Goal: Information Seeking & Learning: Learn about a topic

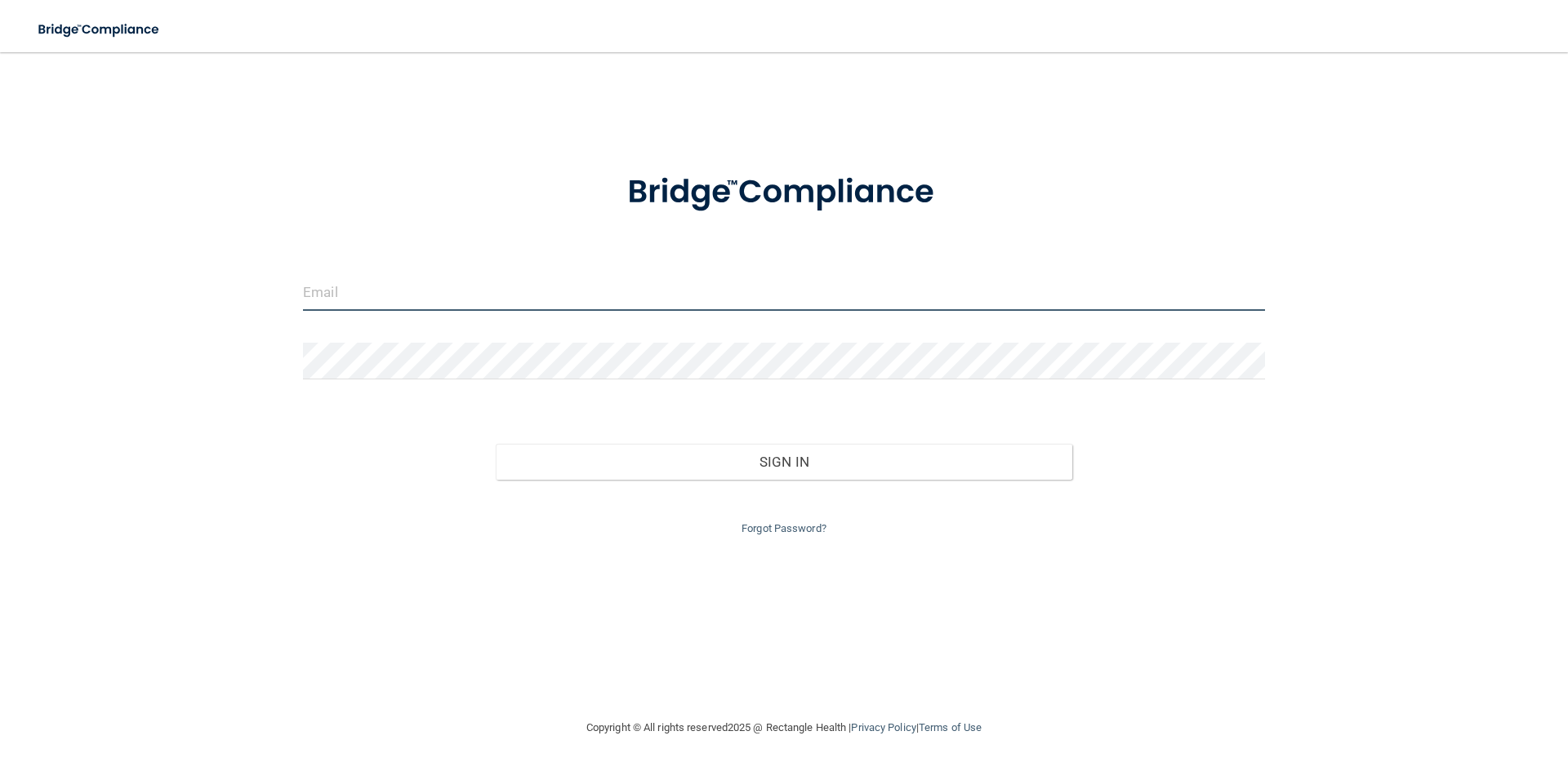
click at [439, 286] on input "email" at bounding box center [783, 292] width 962 height 37
drag, startPoint x: 378, startPoint y: 292, endPoint x: 398, endPoint y: 322, distance: 36.1
click at [383, 303] on input "email" at bounding box center [783, 292] width 962 height 37
type input "[EMAIL_ADDRESS][DOMAIN_NAME]"
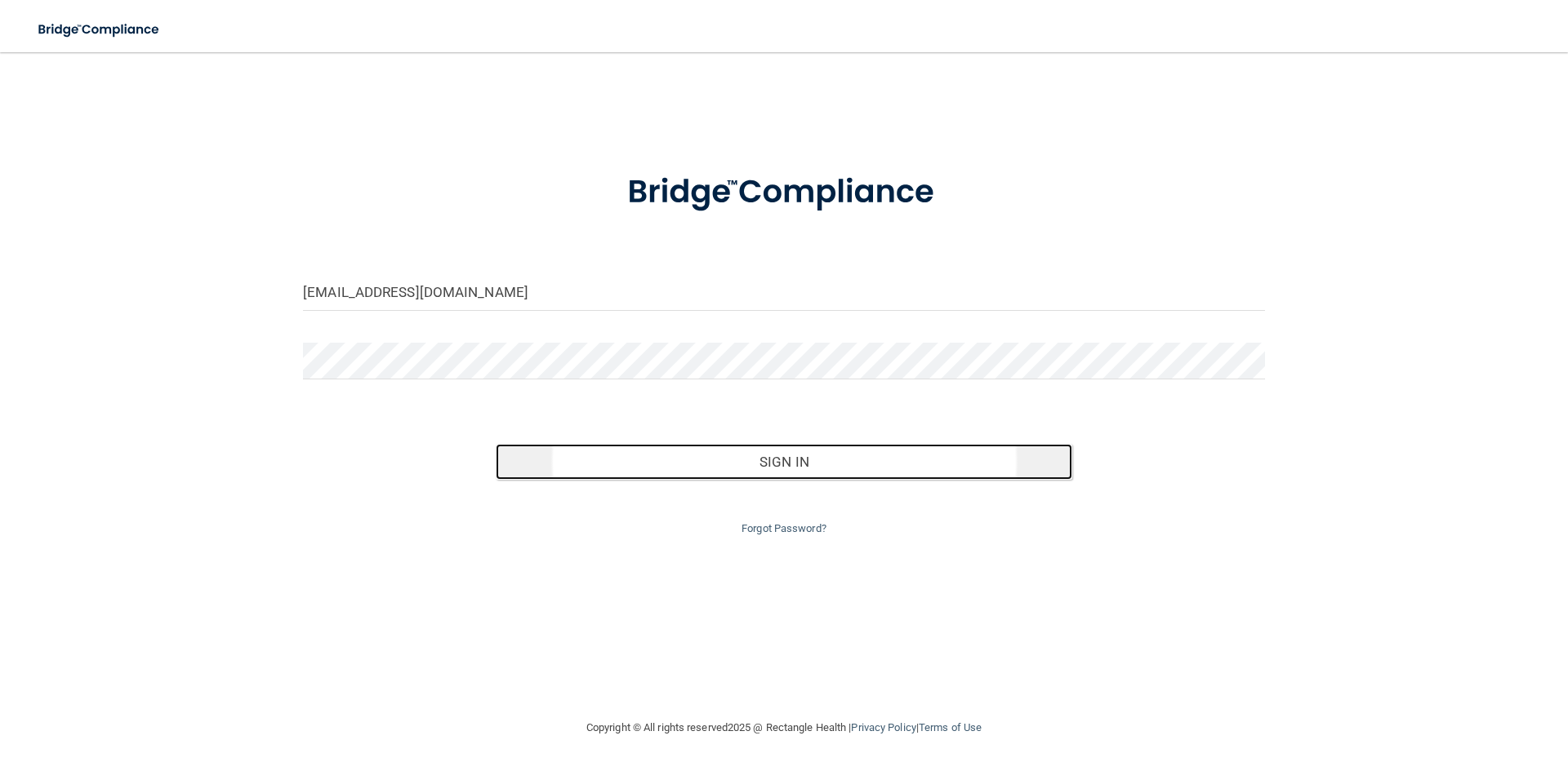
click at [803, 470] on button "Sign In" at bounding box center [784, 462] width 578 height 36
click at [786, 466] on button "Sign In" at bounding box center [784, 462] width 578 height 36
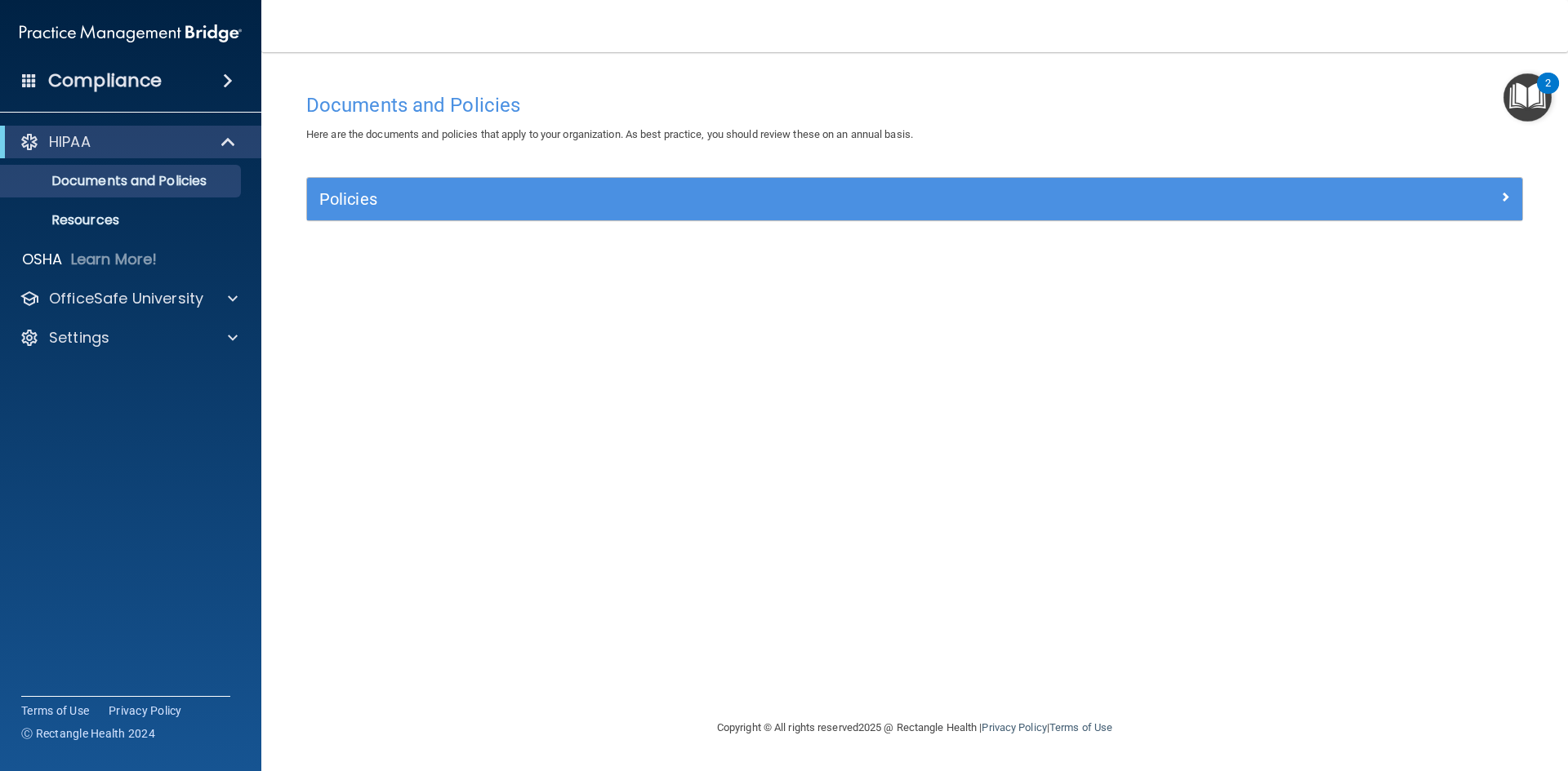
drag, startPoint x: 388, startPoint y: 182, endPoint x: 403, endPoint y: 194, distance: 19.2
click at [394, 187] on div "Policies" at bounding box center [915, 199] width 1215 height 42
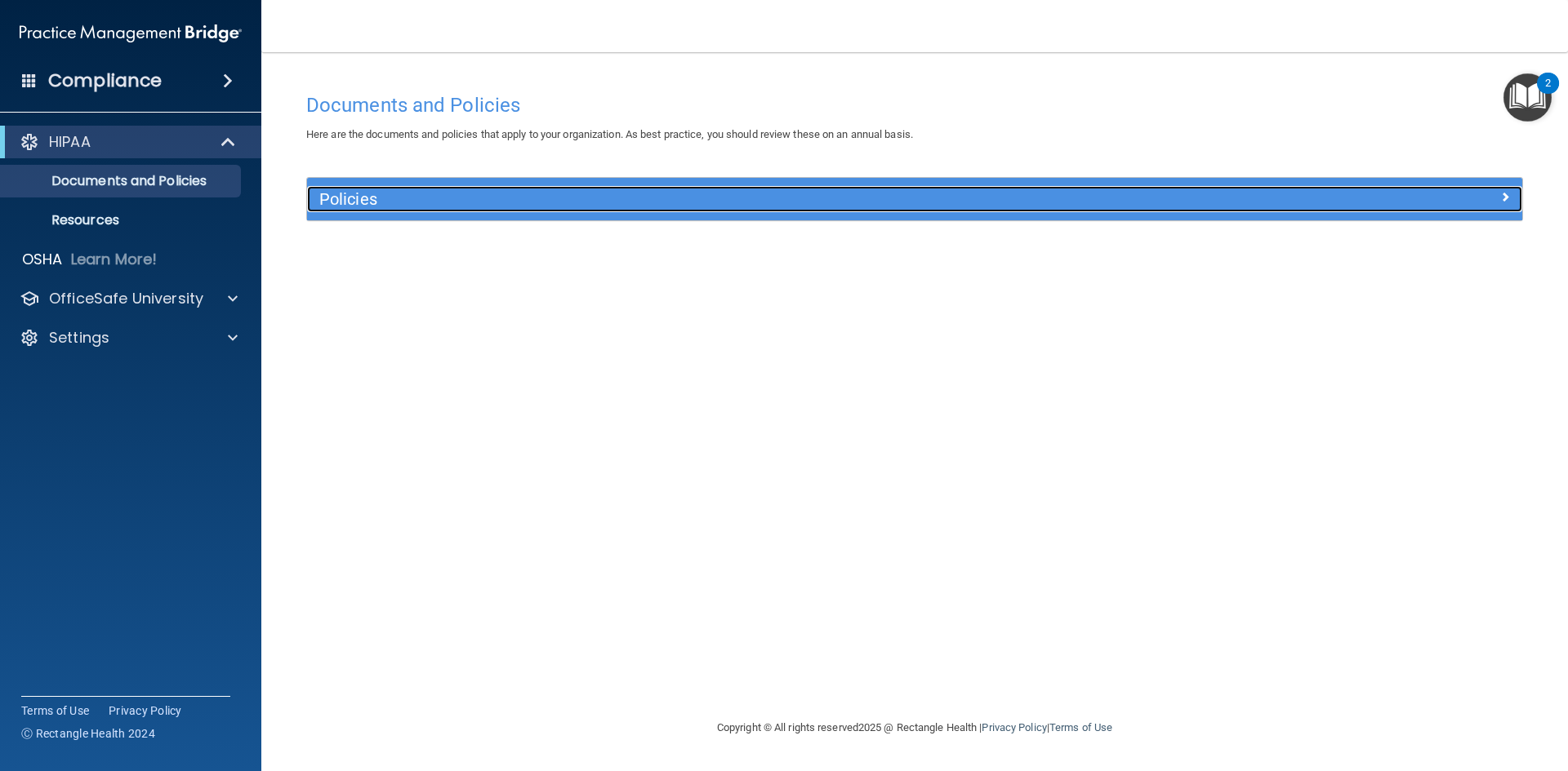
drag, startPoint x: 408, startPoint y: 204, endPoint x: 414, endPoint y: 212, distance: 10.0
click at [409, 205] on h5 "Policies" at bounding box center [762, 199] width 887 height 18
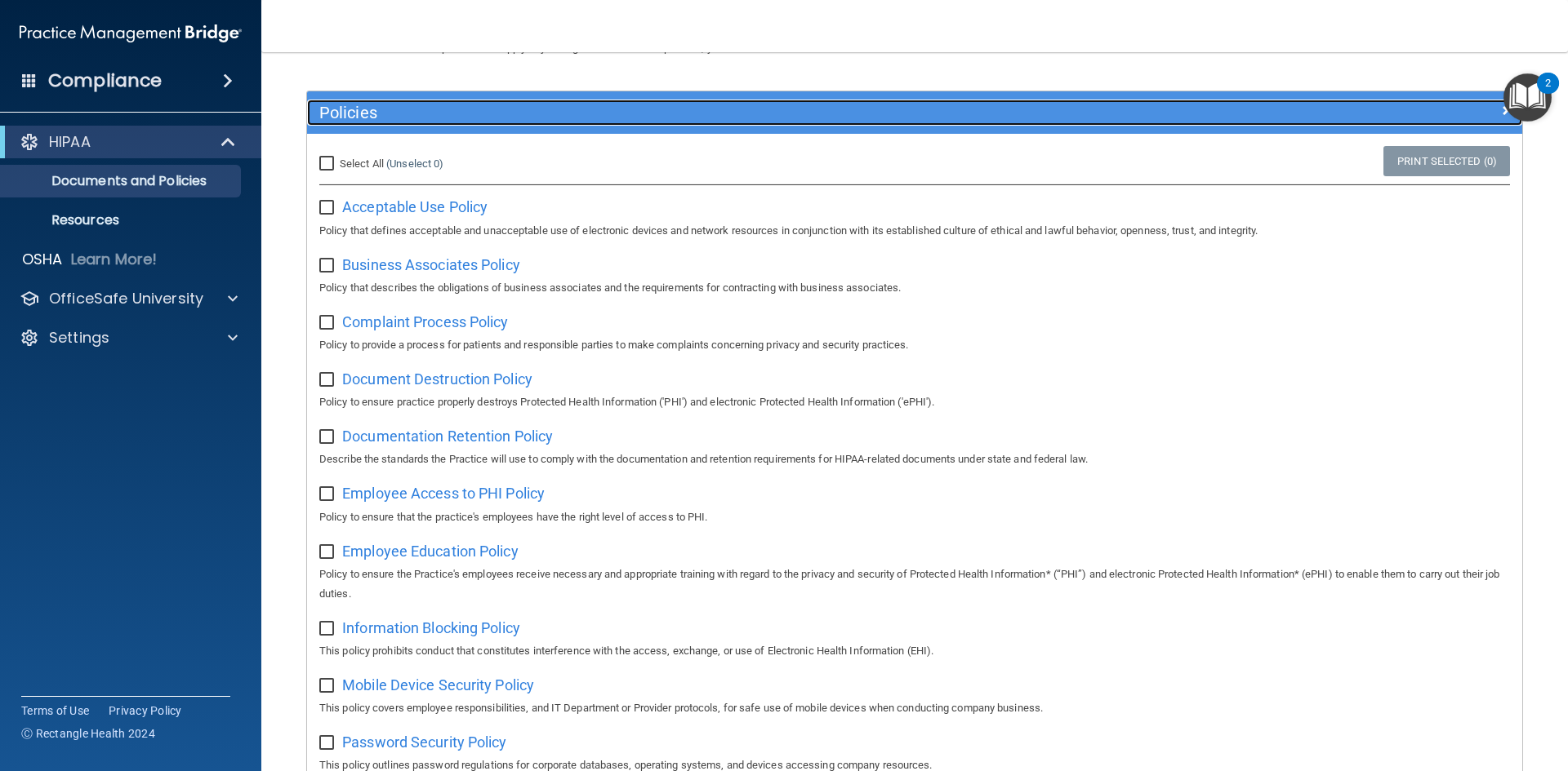
scroll to position [163, 0]
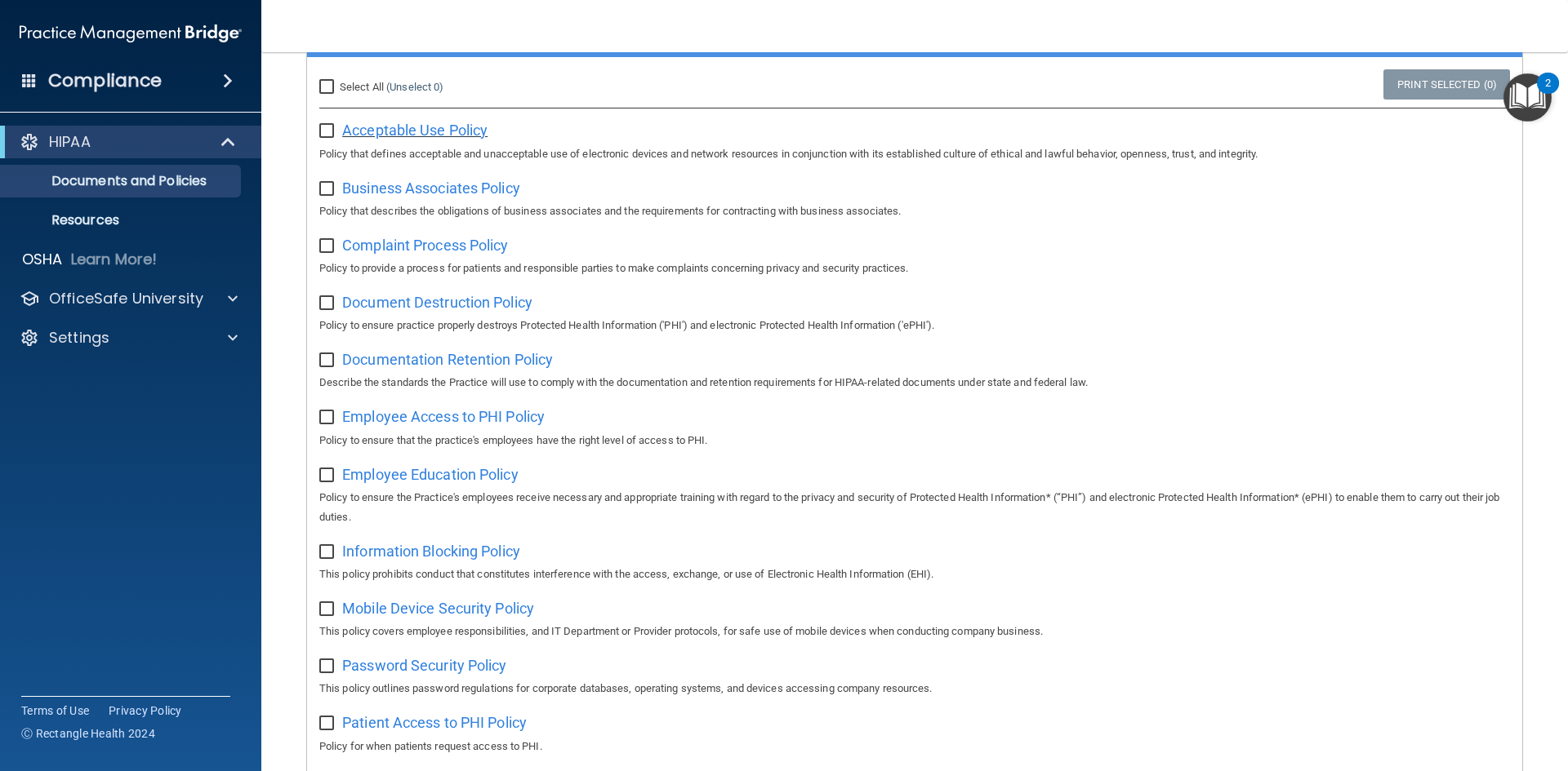
click at [424, 122] on span "Acceptable Use Policy" at bounding box center [415, 130] width 145 height 17
click at [328, 133] on input "checkbox" at bounding box center [328, 132] width 19 height 13
click at [333, 130] on input "checkbox" at bounding box center [328, 132] width 19 height 13
checkbox input "false"
click at [452, 191] on span "Business Associates Policy" at bounding box center [432, 187] width 178 height 17
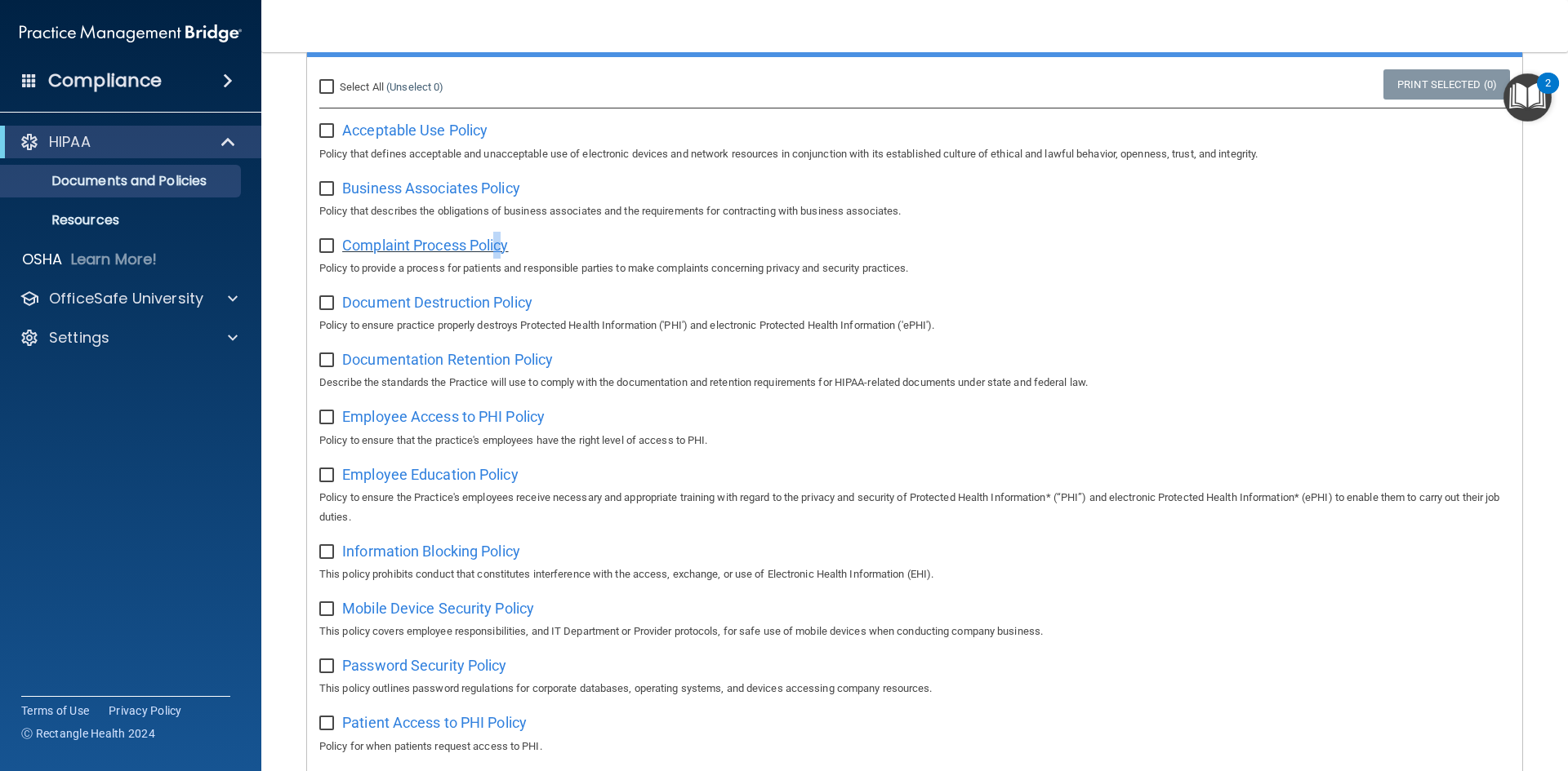
click at [500, 249] on span "Complaint Process Policy" at bounding box center [425, 245] width 166 height 17
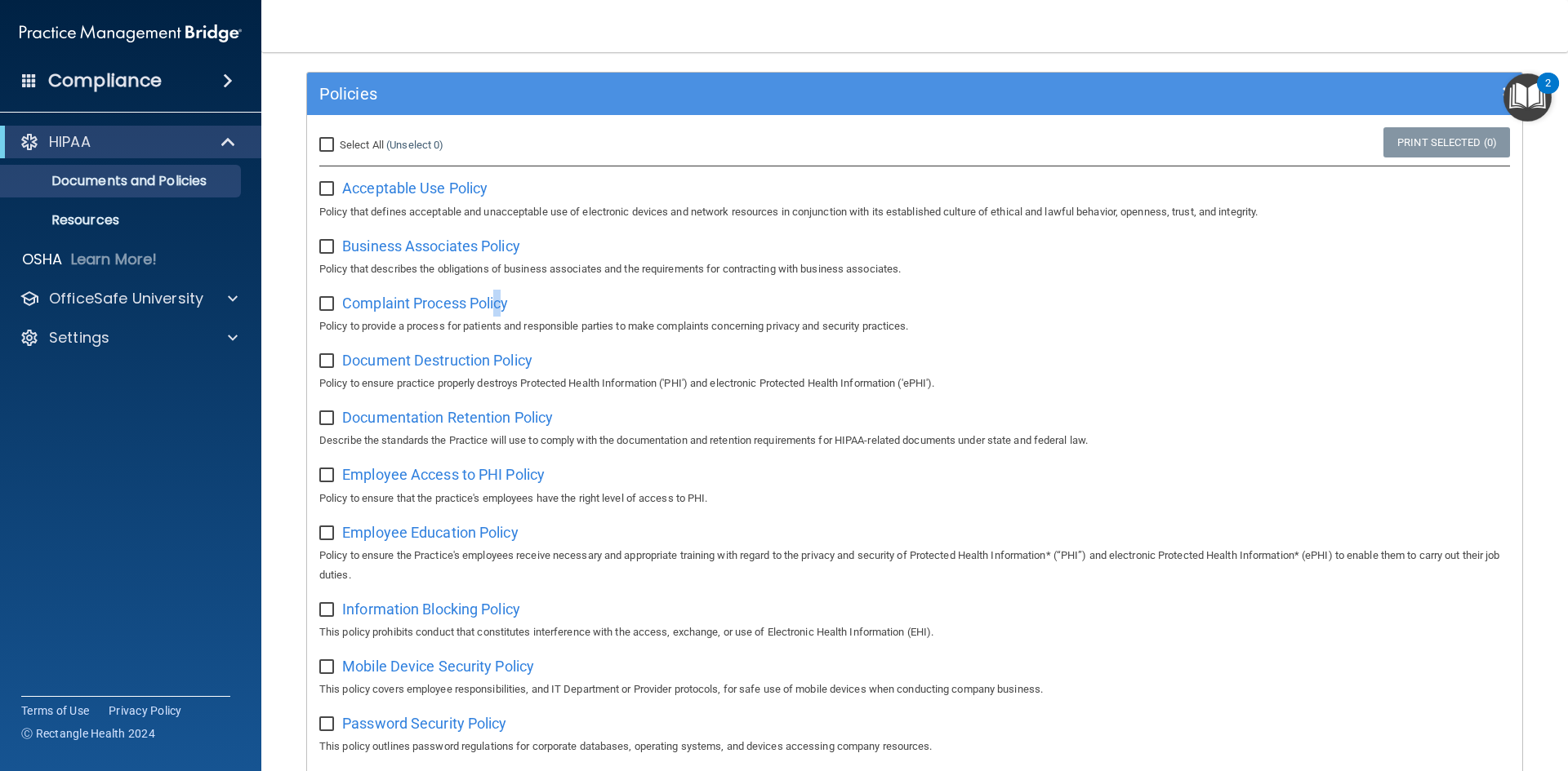
scroll to position [0, 0]
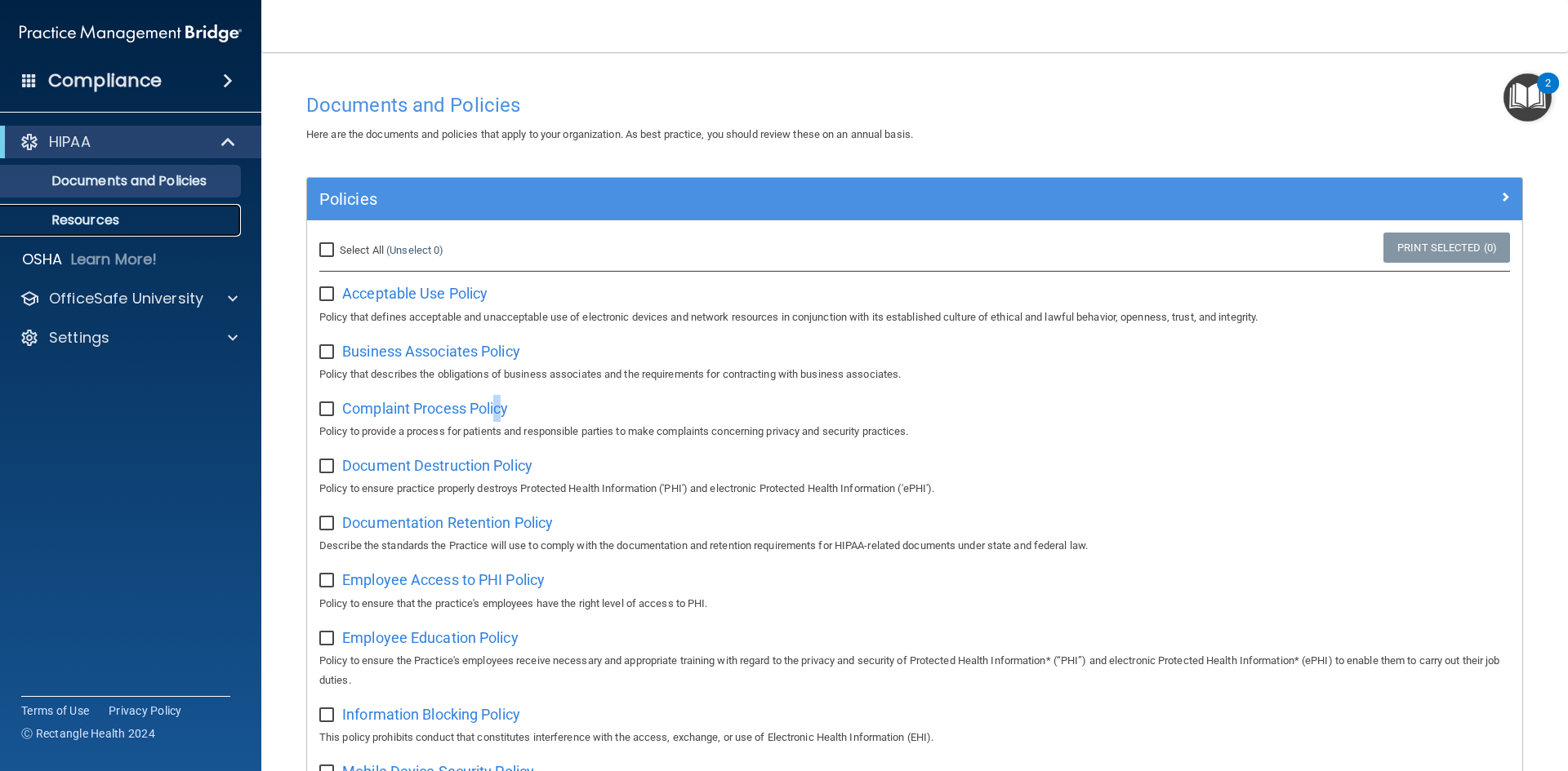
click at [98, 219] on p "Resources" at bounding box center [122, 221] width 223 height 16
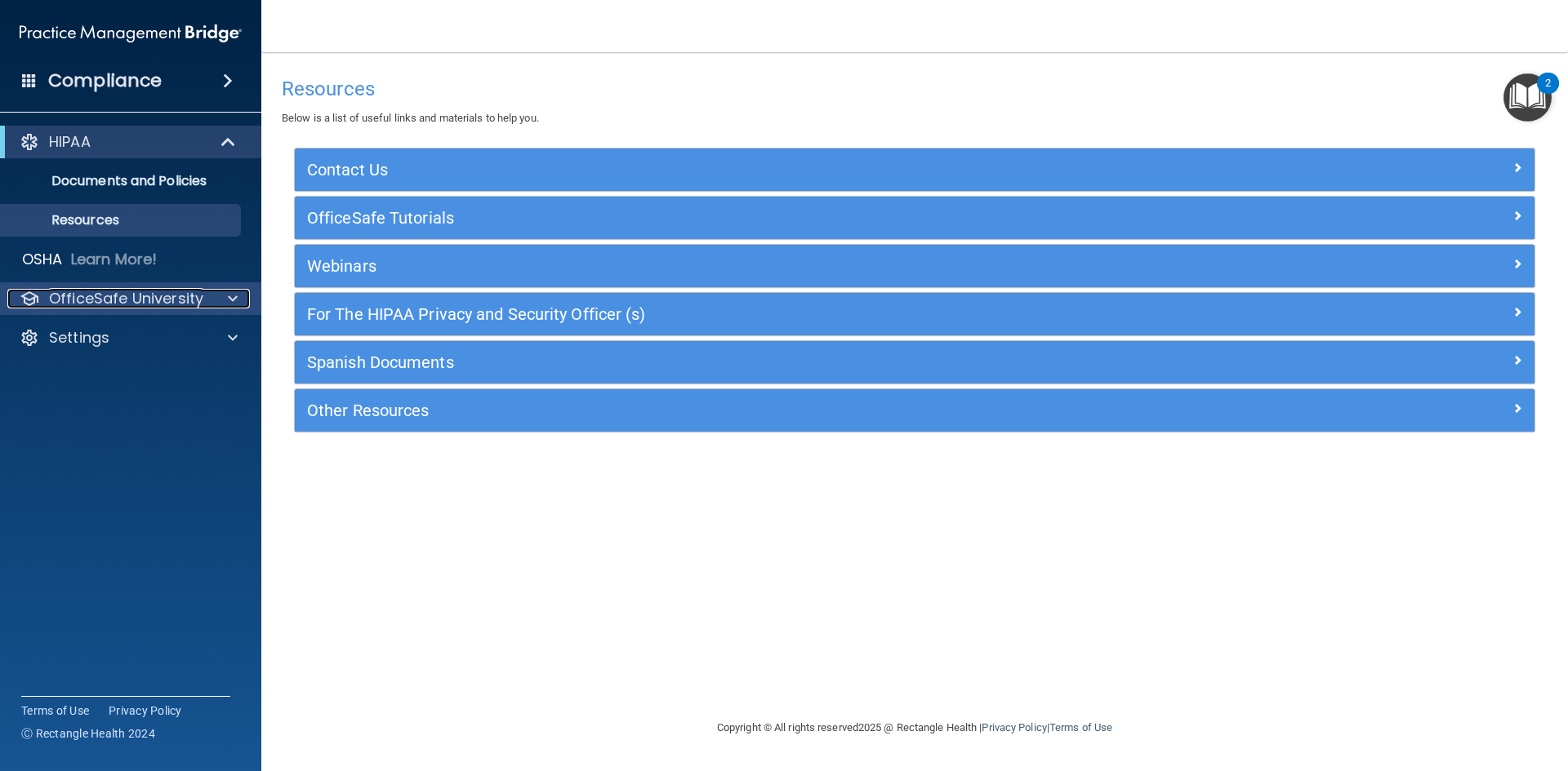
click at [138, 300] on p "OfficeSafe University" at bounding box center [125, 299] width 154 height 20
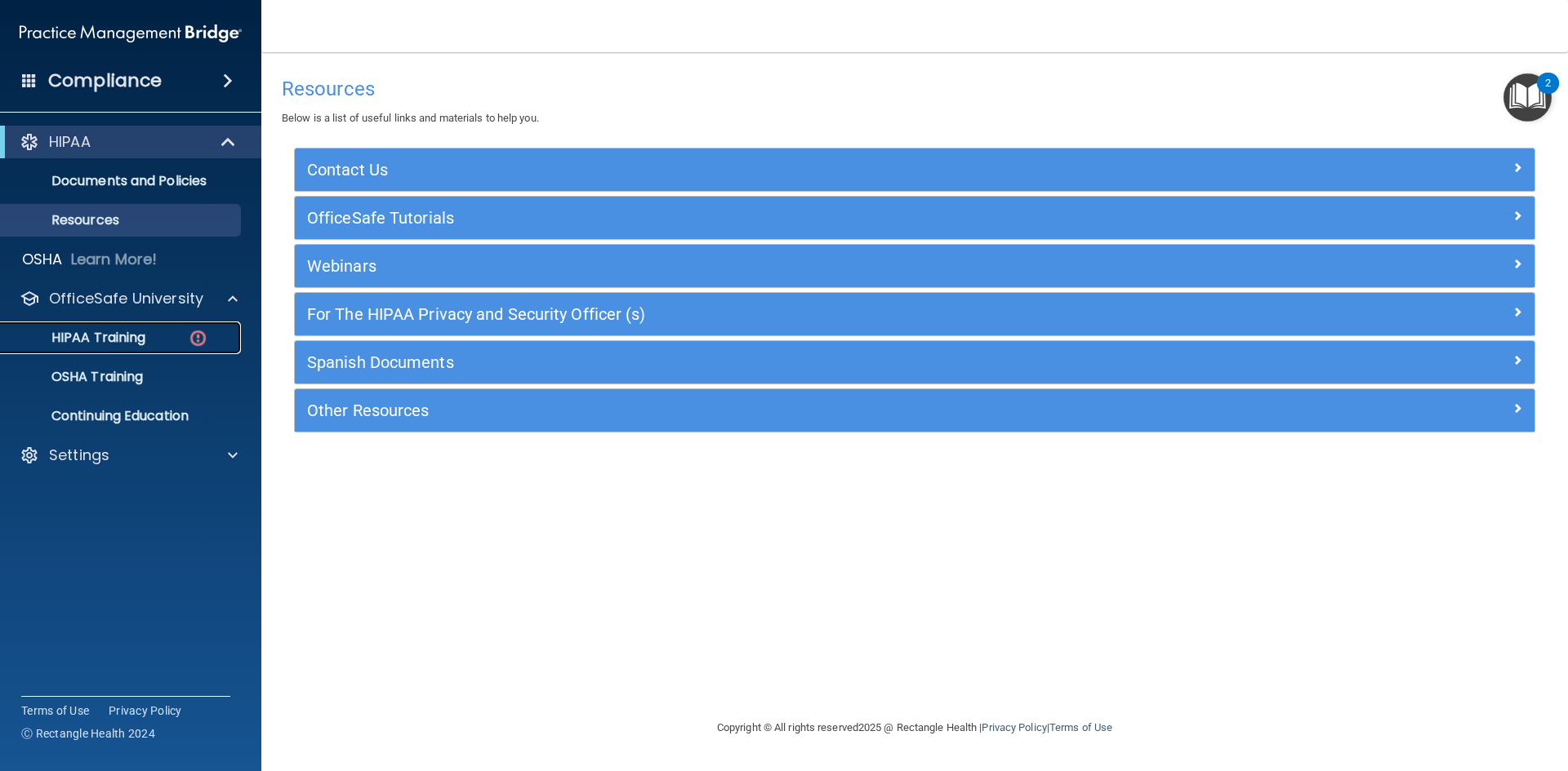
click at [140, 332] on p "HIPAA Training" at bounding box center [78, 338] width 135 height 16
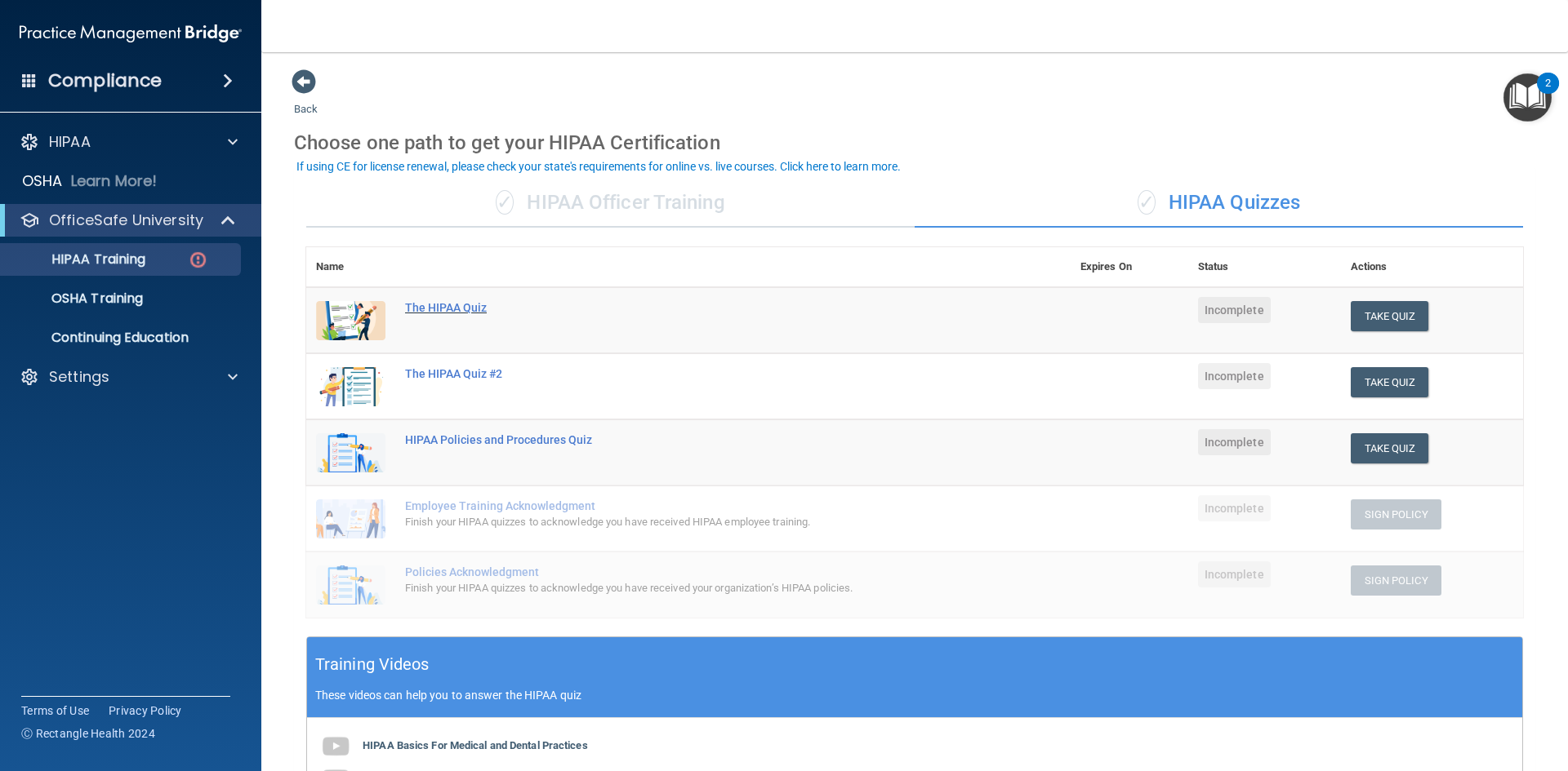
click at [434, 308] on div "The HIPAA Quiz" at bounding box center [697, 307] width 584 height 13
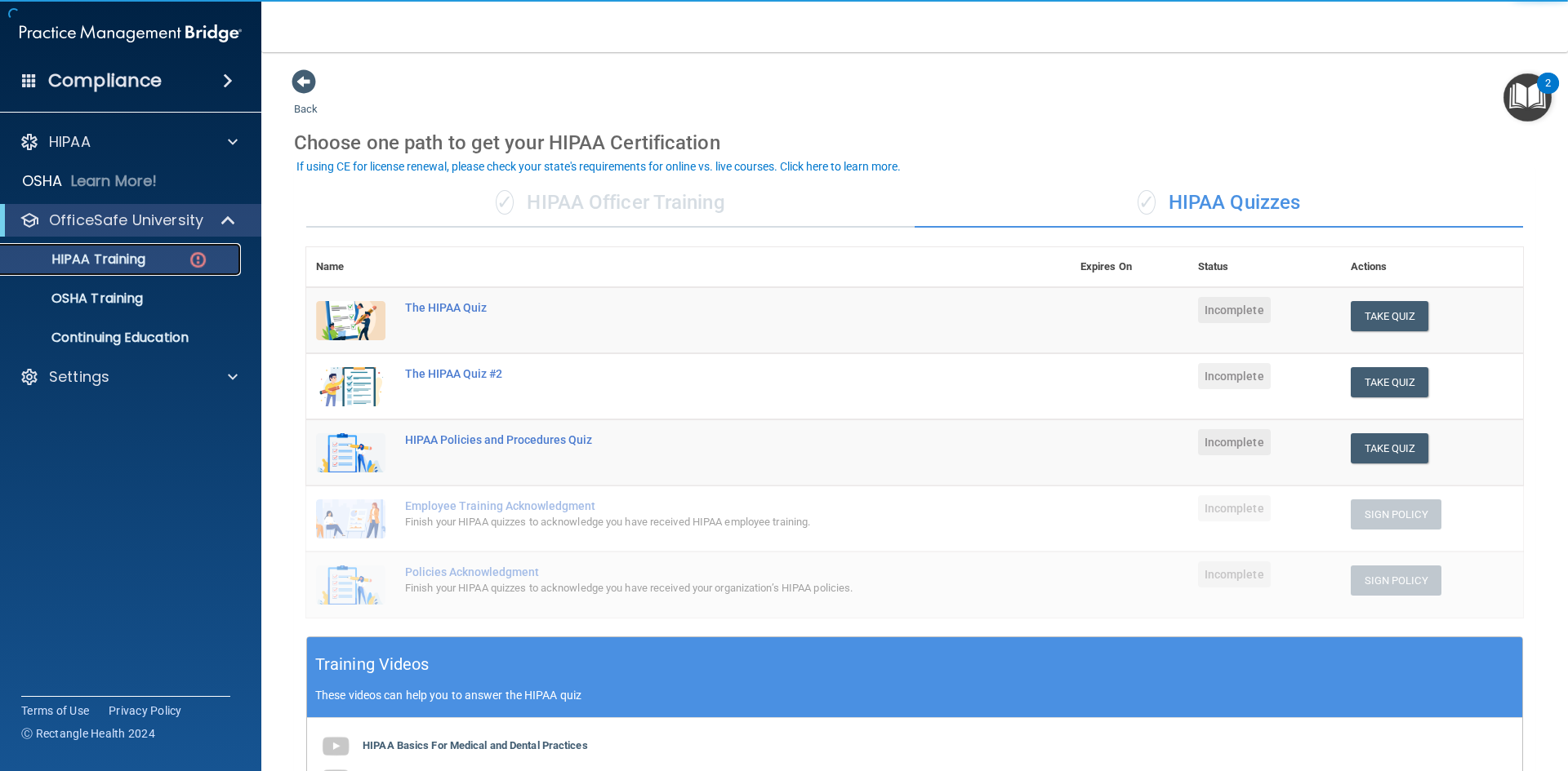
click at [139, 253] on p "HIPAA Training" at bounding box center [78, 259] width 135 height 16
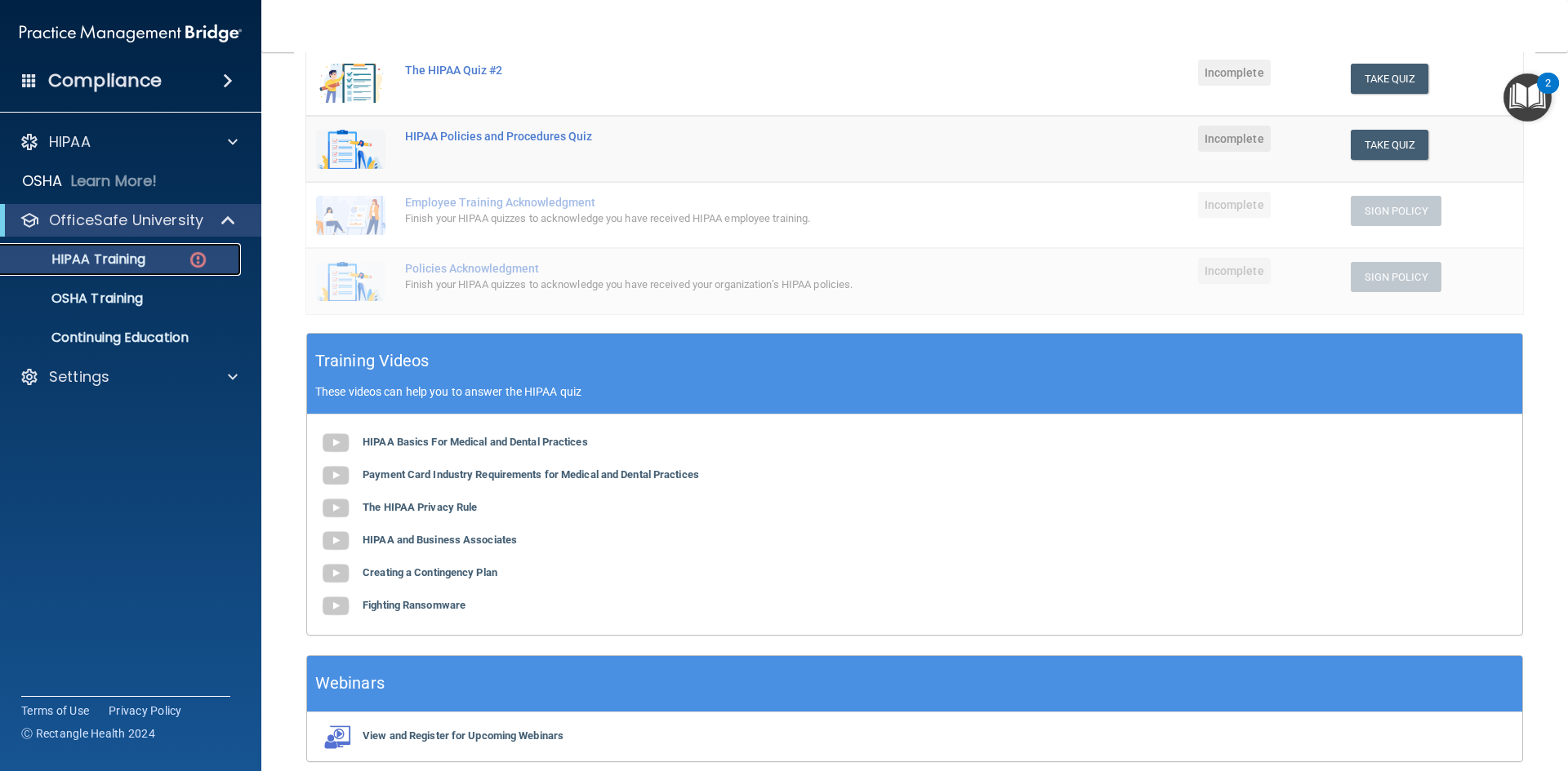
scroll to position [372, 0]
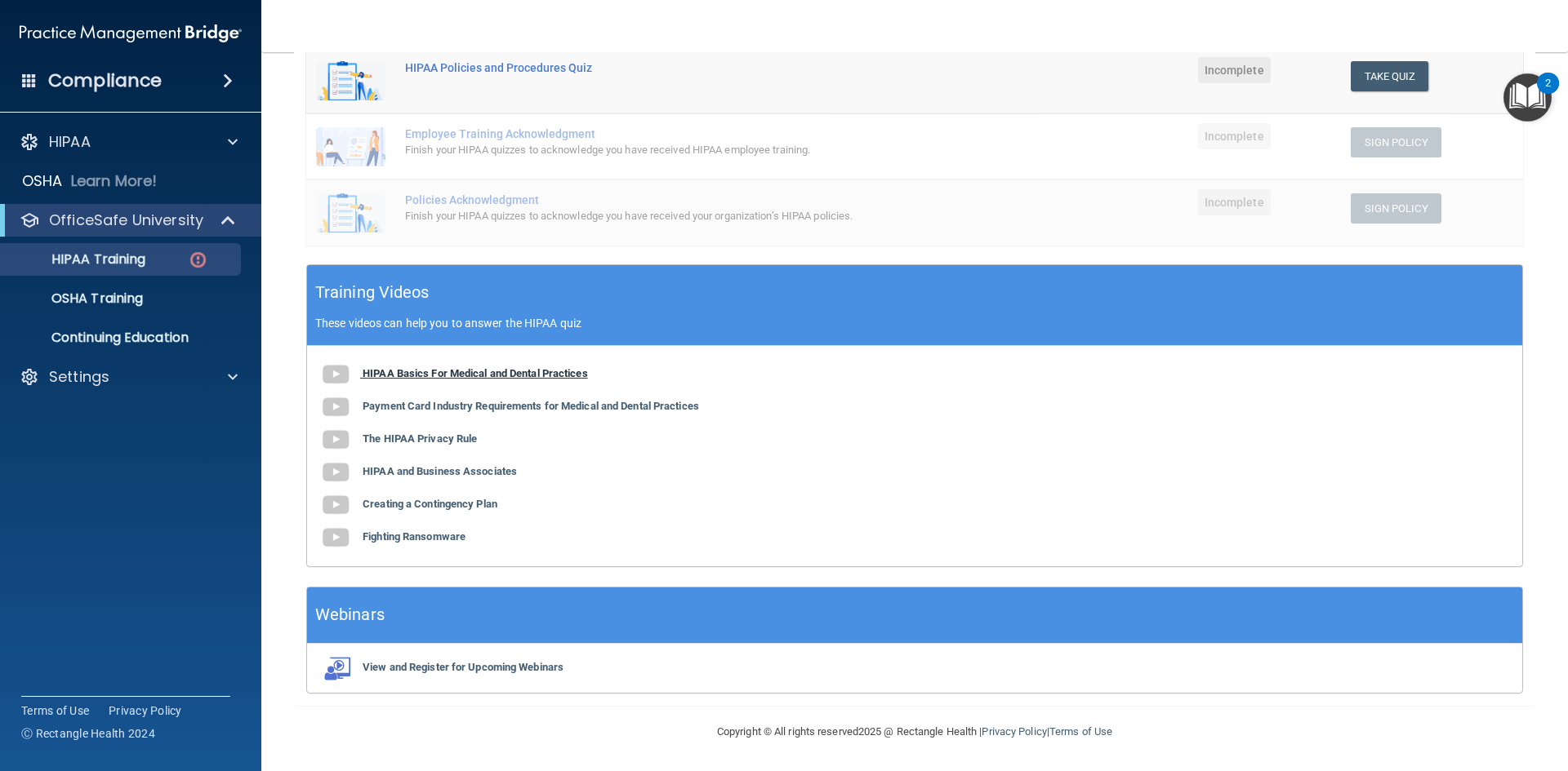
click at [537, 369] on b "HIPAA Basics For Medical and Dental Practices" at bounding box center [475, 374] width 225 height 13
click at [538, 404] on b "Payment Card Industry Requirements for Medical and Dental Practices" at bounding box center [530, 406] width 336 height 13
click at [442, 433] on b "The HIPAA Privacy Rule" at bounding box center [419, 439] width 114 height 13
click at [484, 67] on div "HIPAA Policies and Procedures Quiz" at bounding box center [697, 68] width 584 height 13
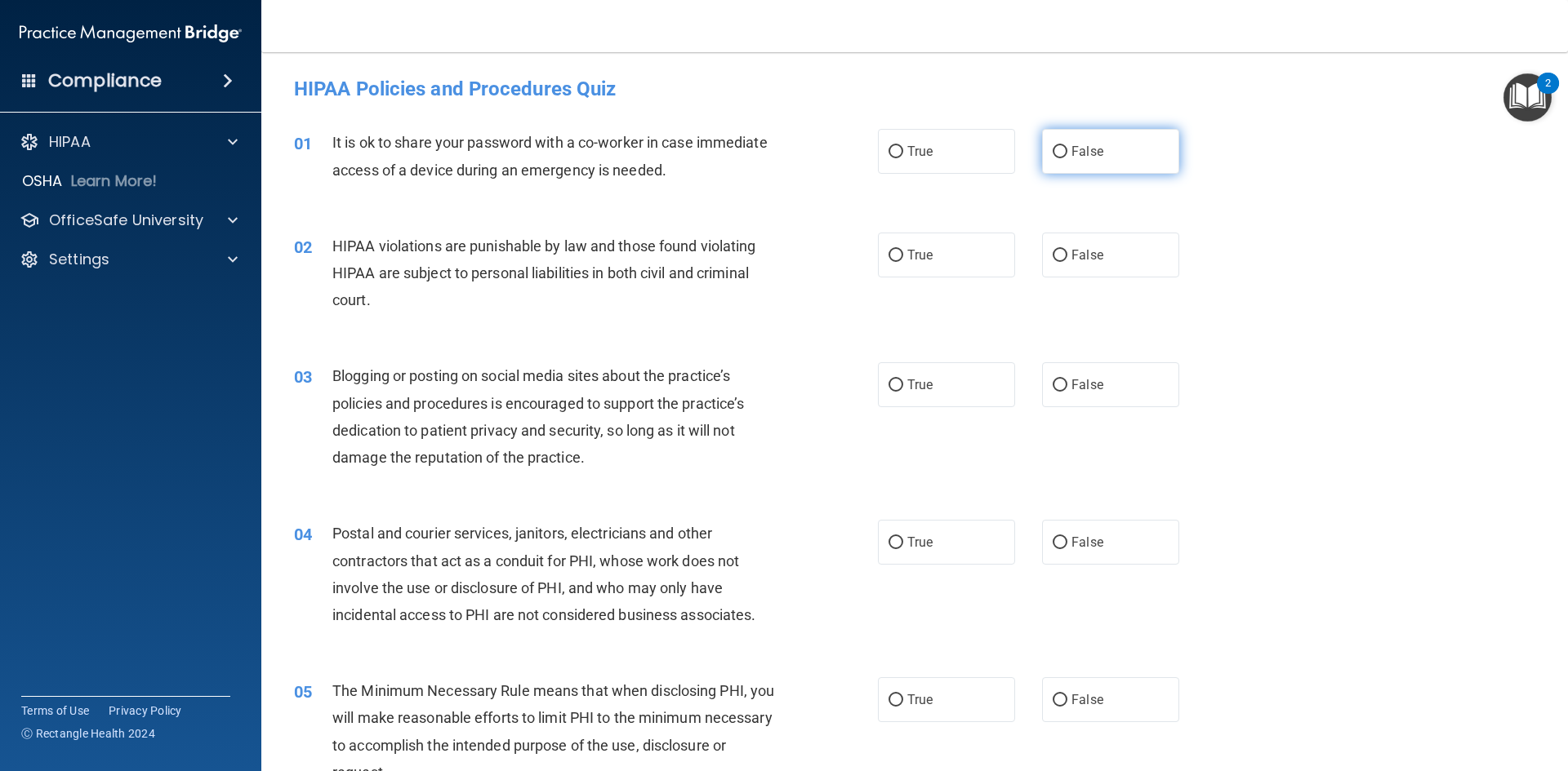
click at [1051, 161] on label "False" at bounding box center [1110, 151] width 137 height 45
click at [1053, 159] on input "False" at bounding box center [1060, 152] width 14 height 13
radio input "true"
click at [889, 251] on input "True" at bounding box center [896, 256] width 14 height 13
radio input "true"
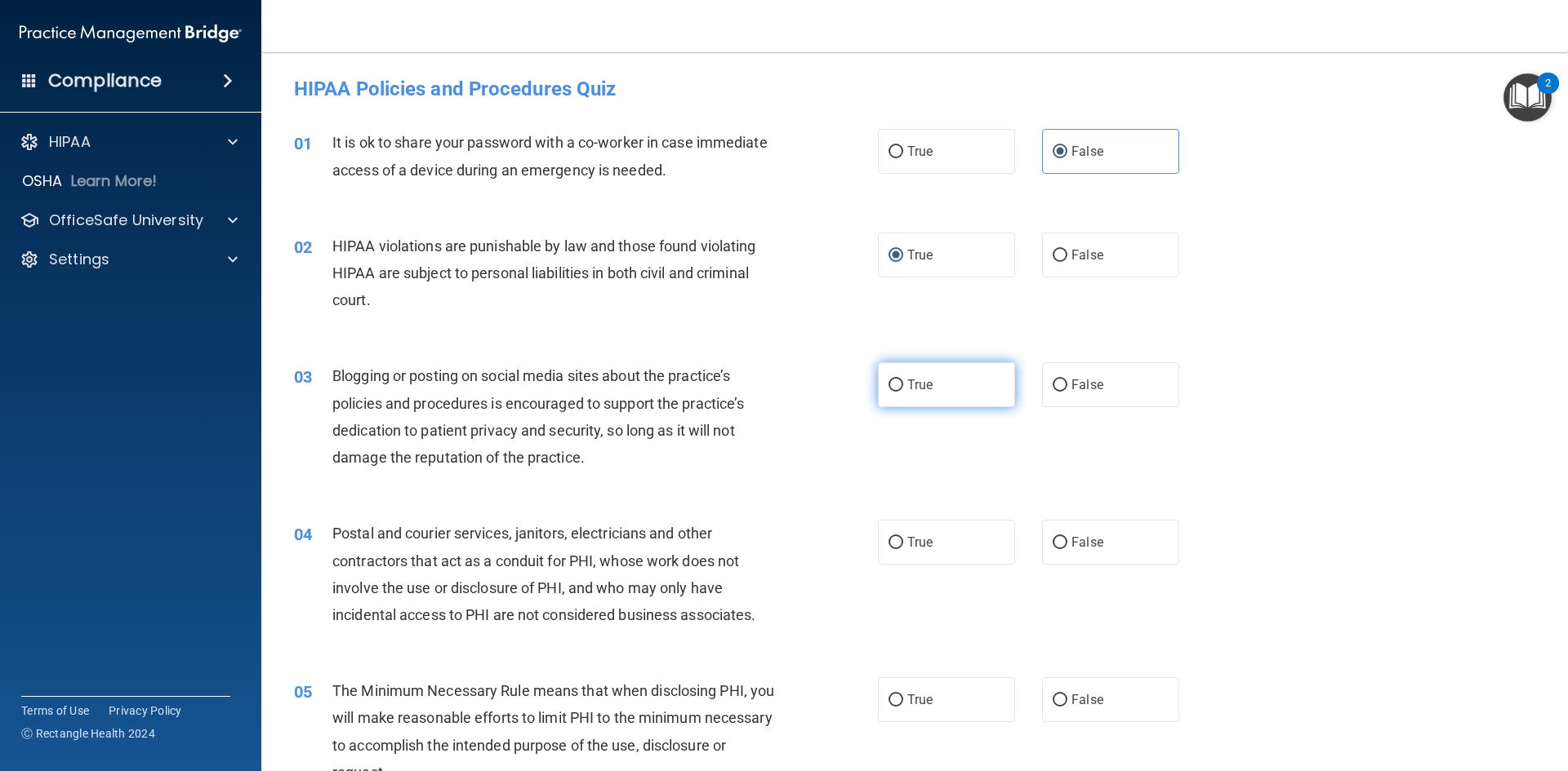
click at [891, 385] on input "True" at bounding box center [896, 386] width 14 height 13
radio input "true"
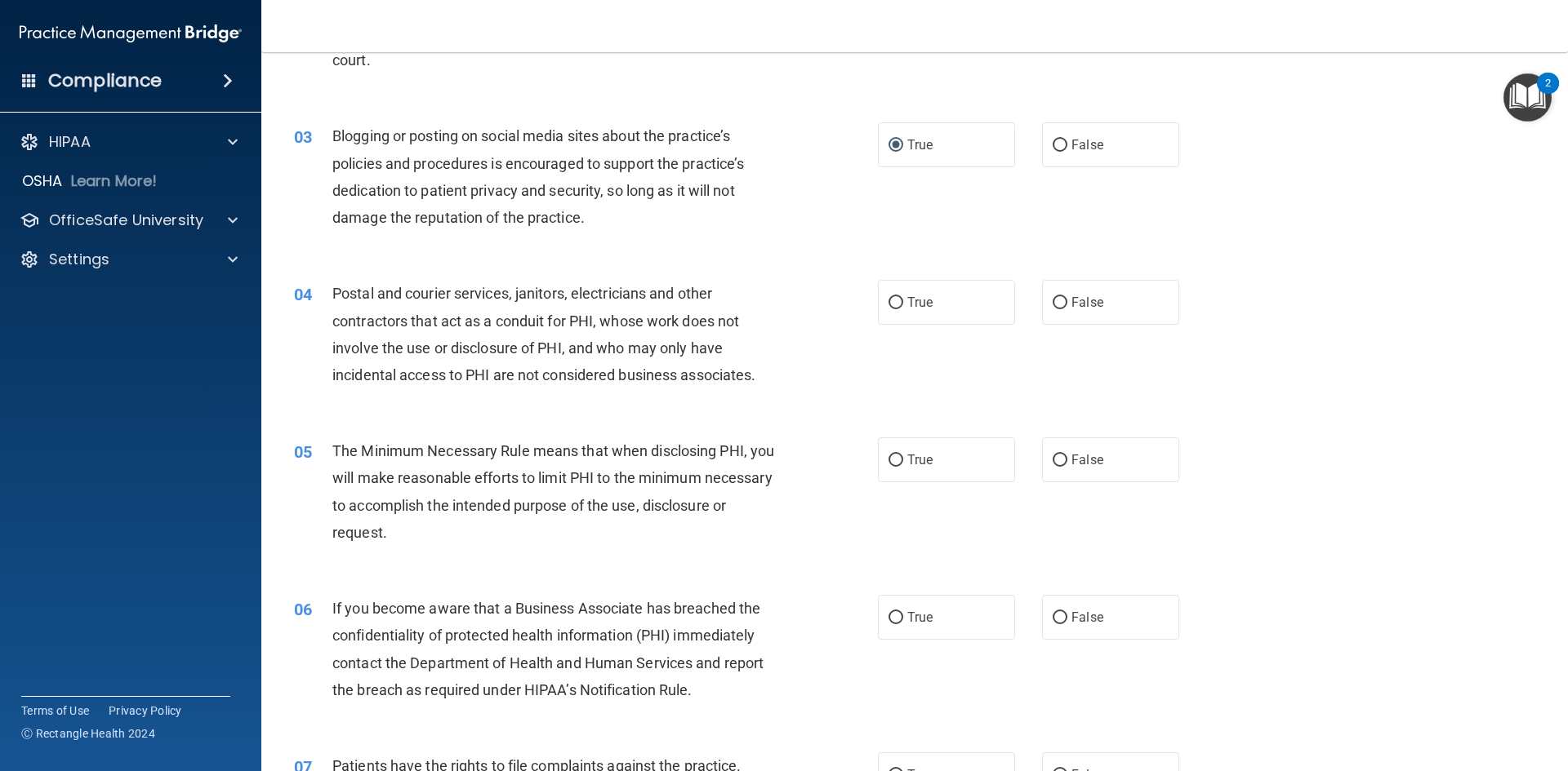
scroll to position [245, 0]
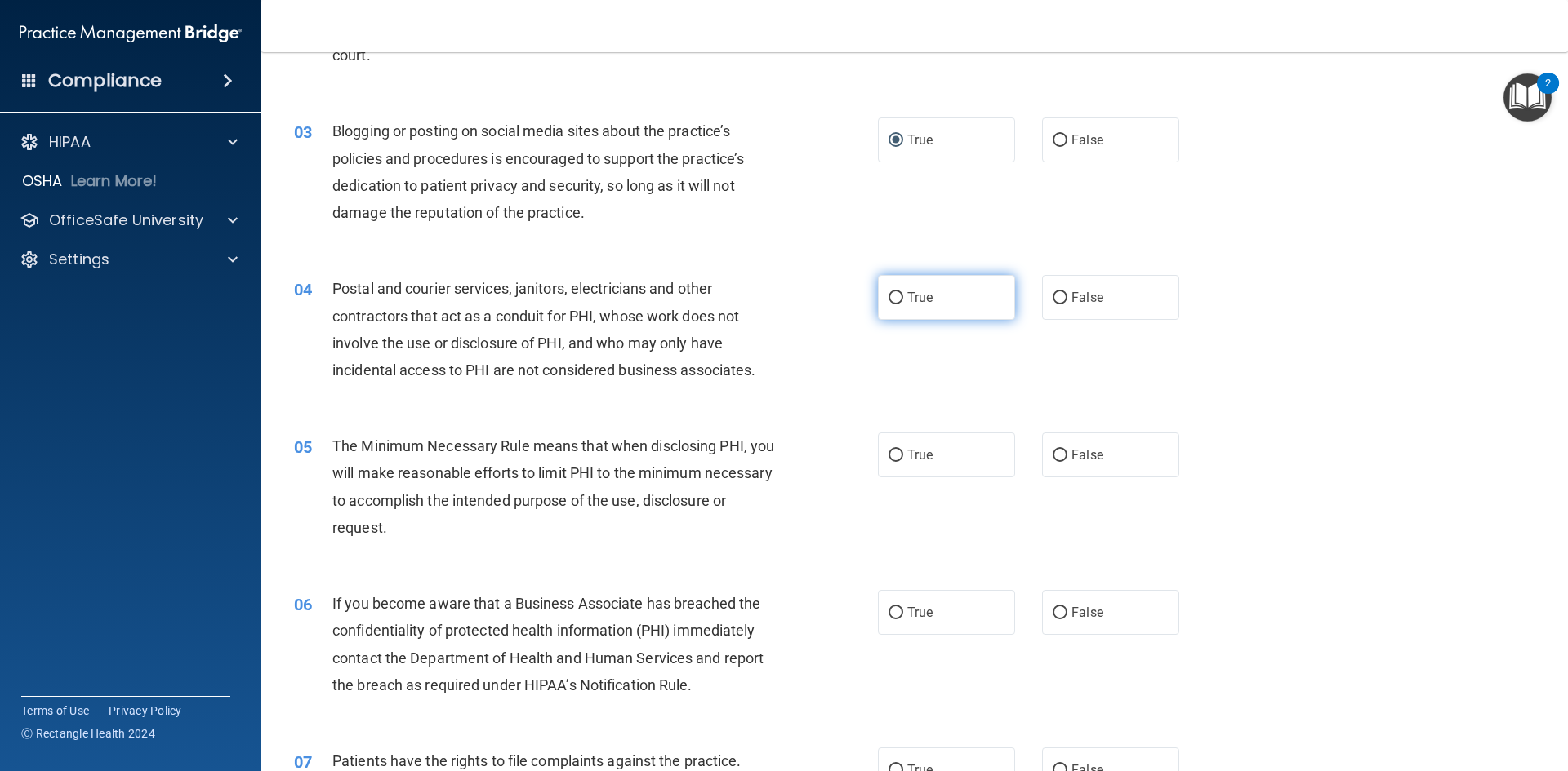
click at [899, 305] on label "True" at bounding box center [946, 297] width 137 height 45
click at [899, 304] on input "True" at bounding box center [896, 298] width 14 height 13
radio input "true"
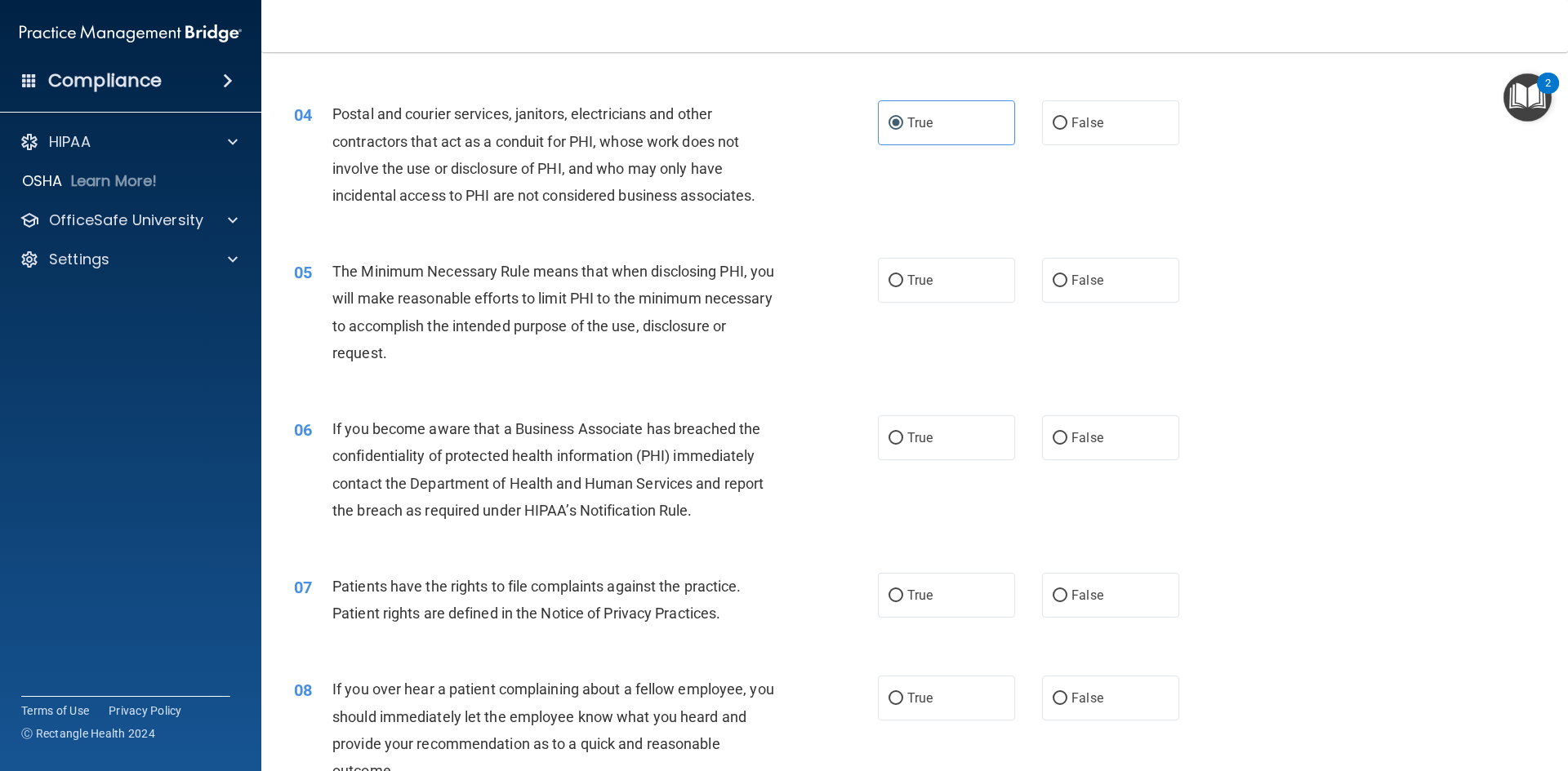
scroll to position [490, 0]
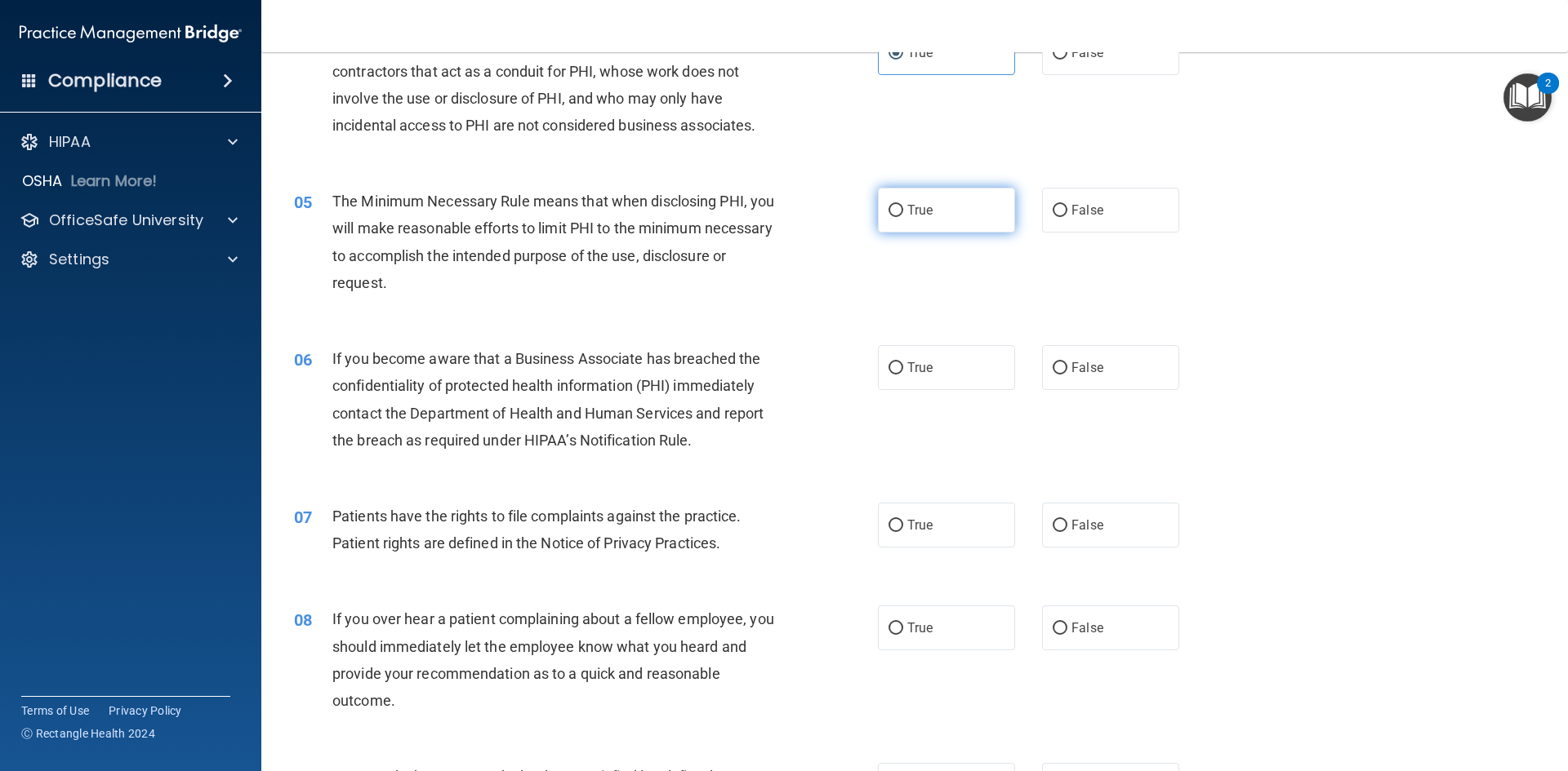
click at [893, 195] on label "True" at bounding box center [946, 210] width 137 height 45
click at [893, 204] on input "True" at bounding box center [896, 211] width 14 height 13
radio input "true"
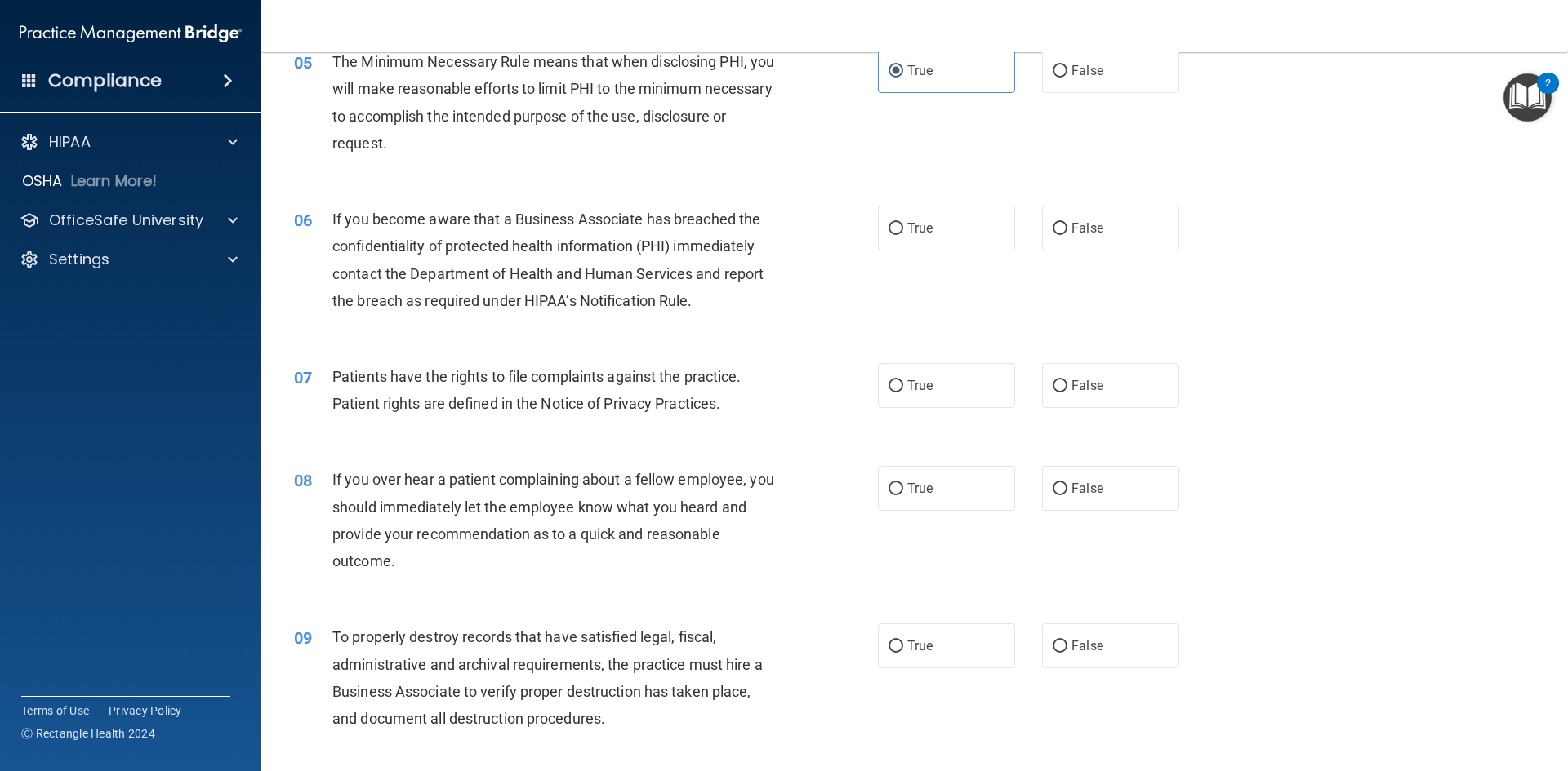
scroll to position [734, 0]
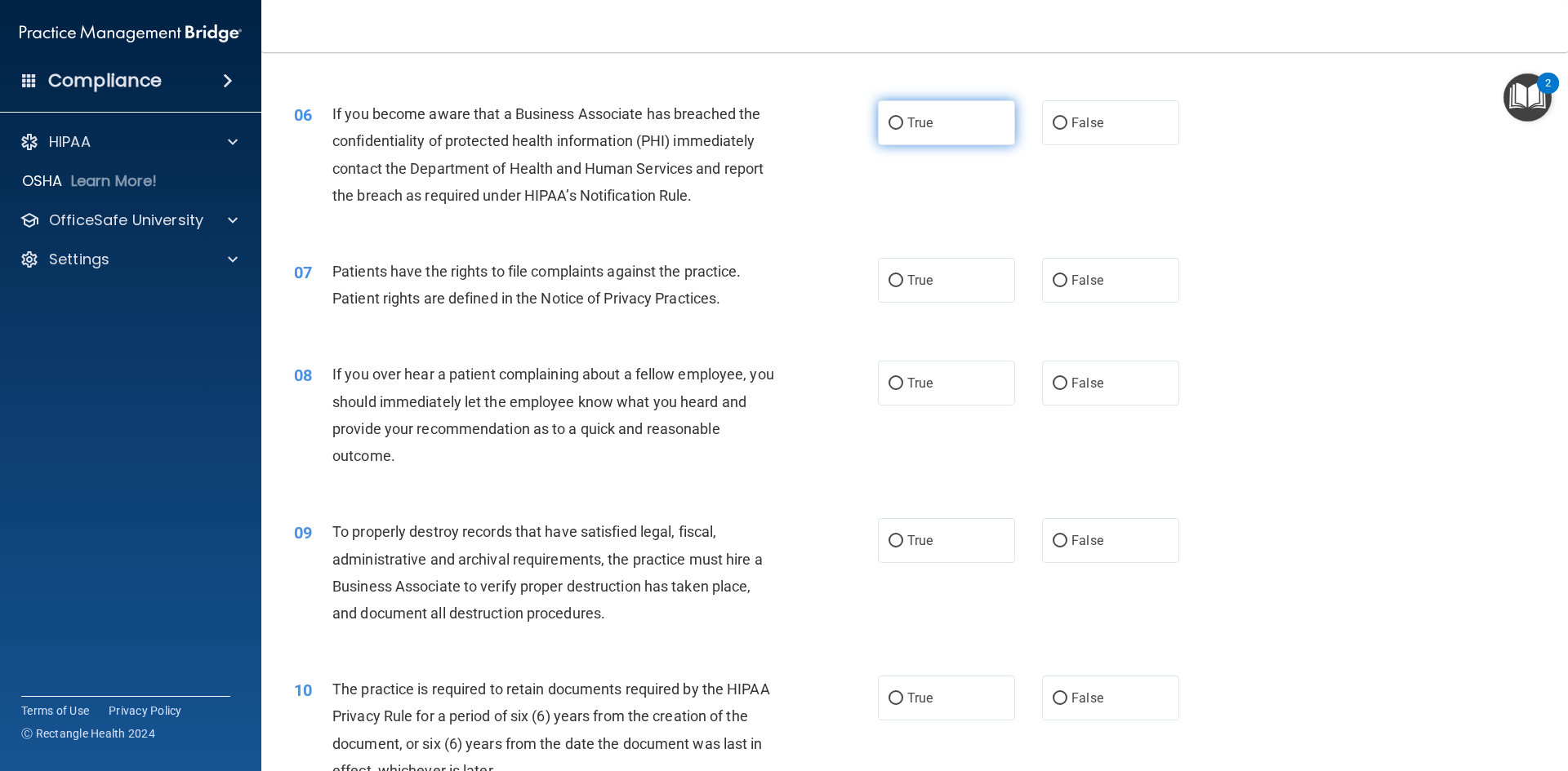
click at [903, 114] on label "True" at bounding box center [946, 122] width 137 height 45
click at [903, 117] on input "True" at bounding box center [896, 123] width 14 height 13
radio input "true"
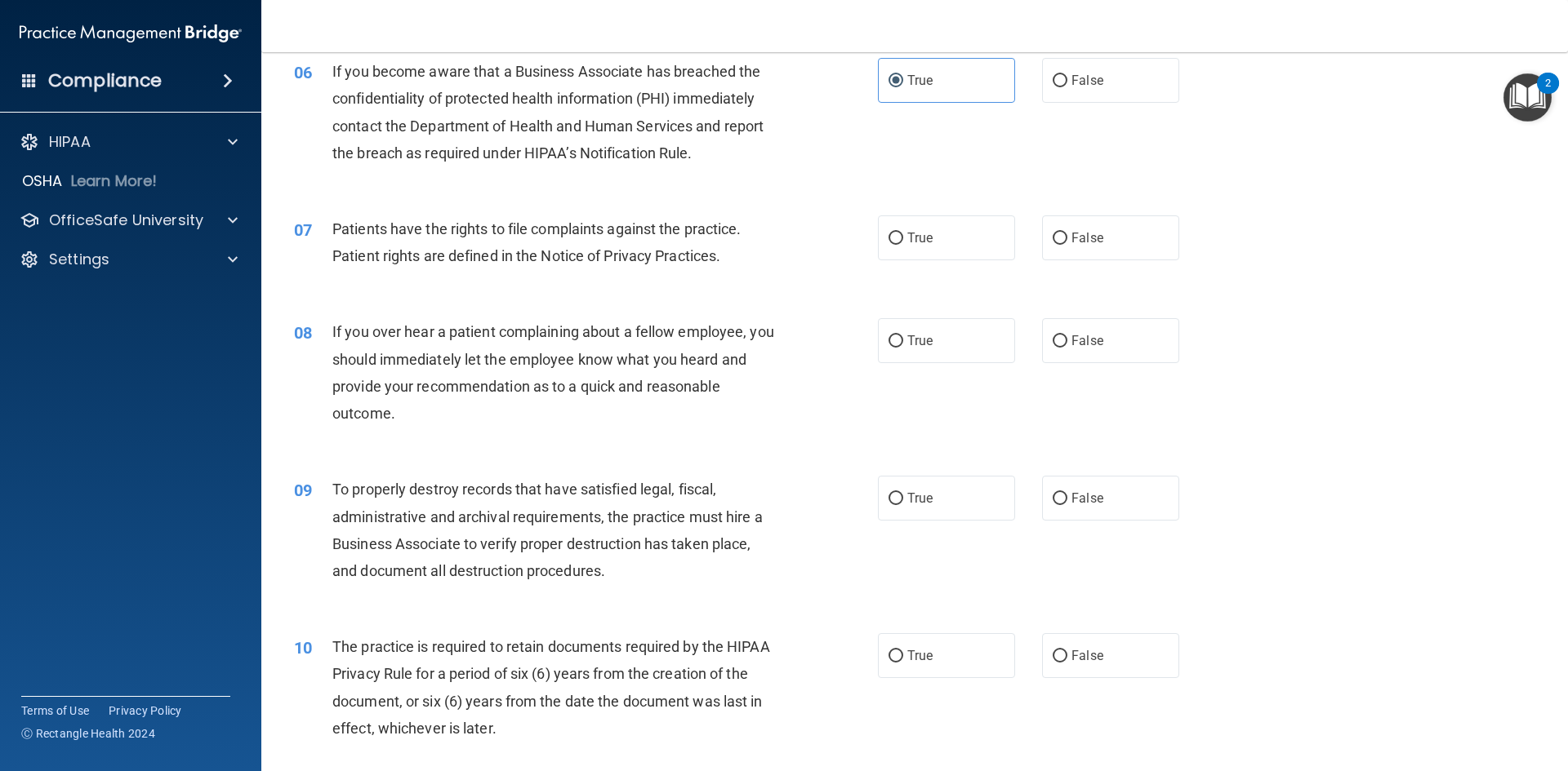
scroll to position [816, 0]
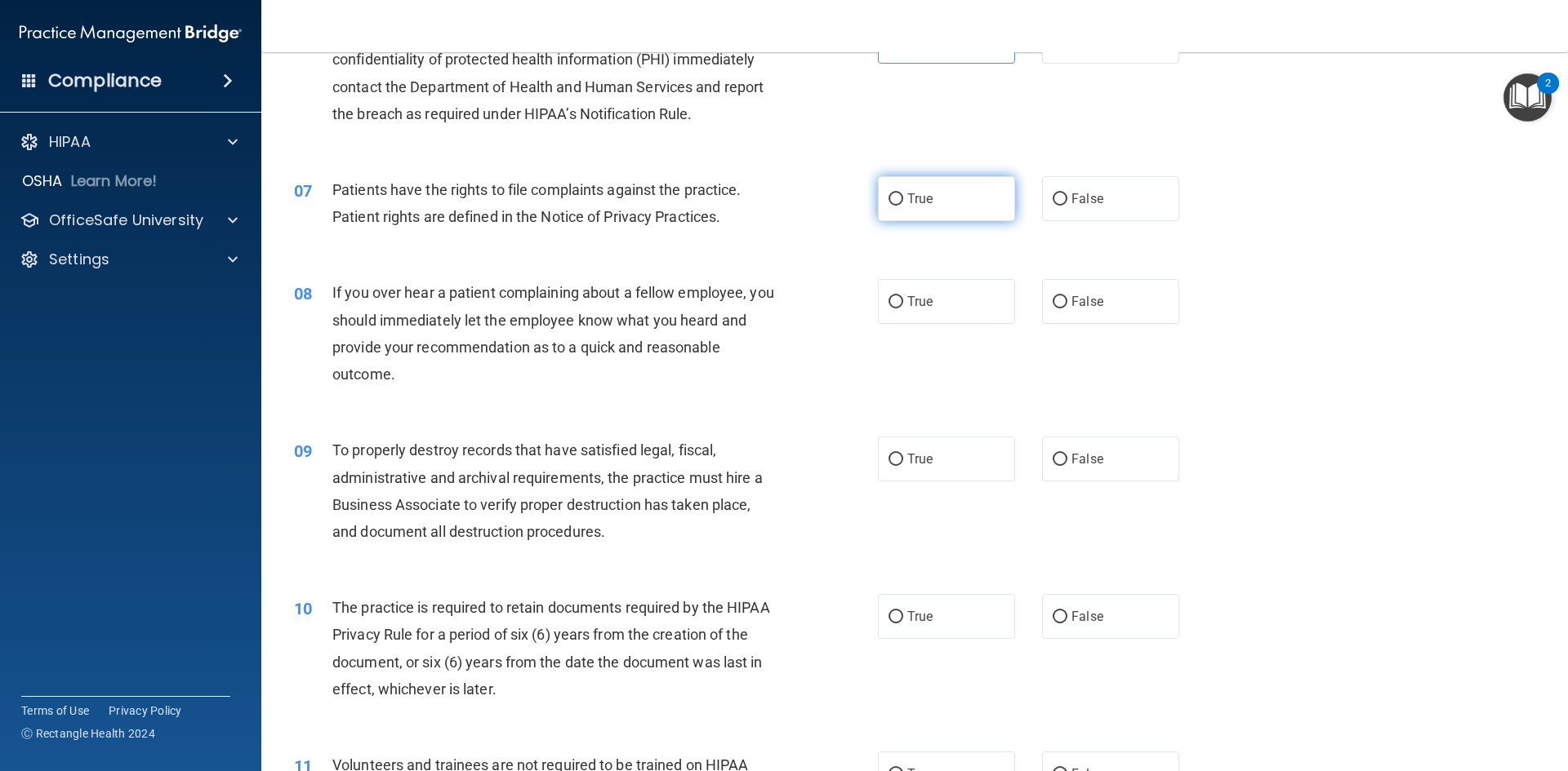
click at [907, 196] on span "True" at bounding box center [920, 198] width 25 height 15
click at [903, 196] on input "True" at bounding box center [896, 200] width 14 height 13
radio input "true"
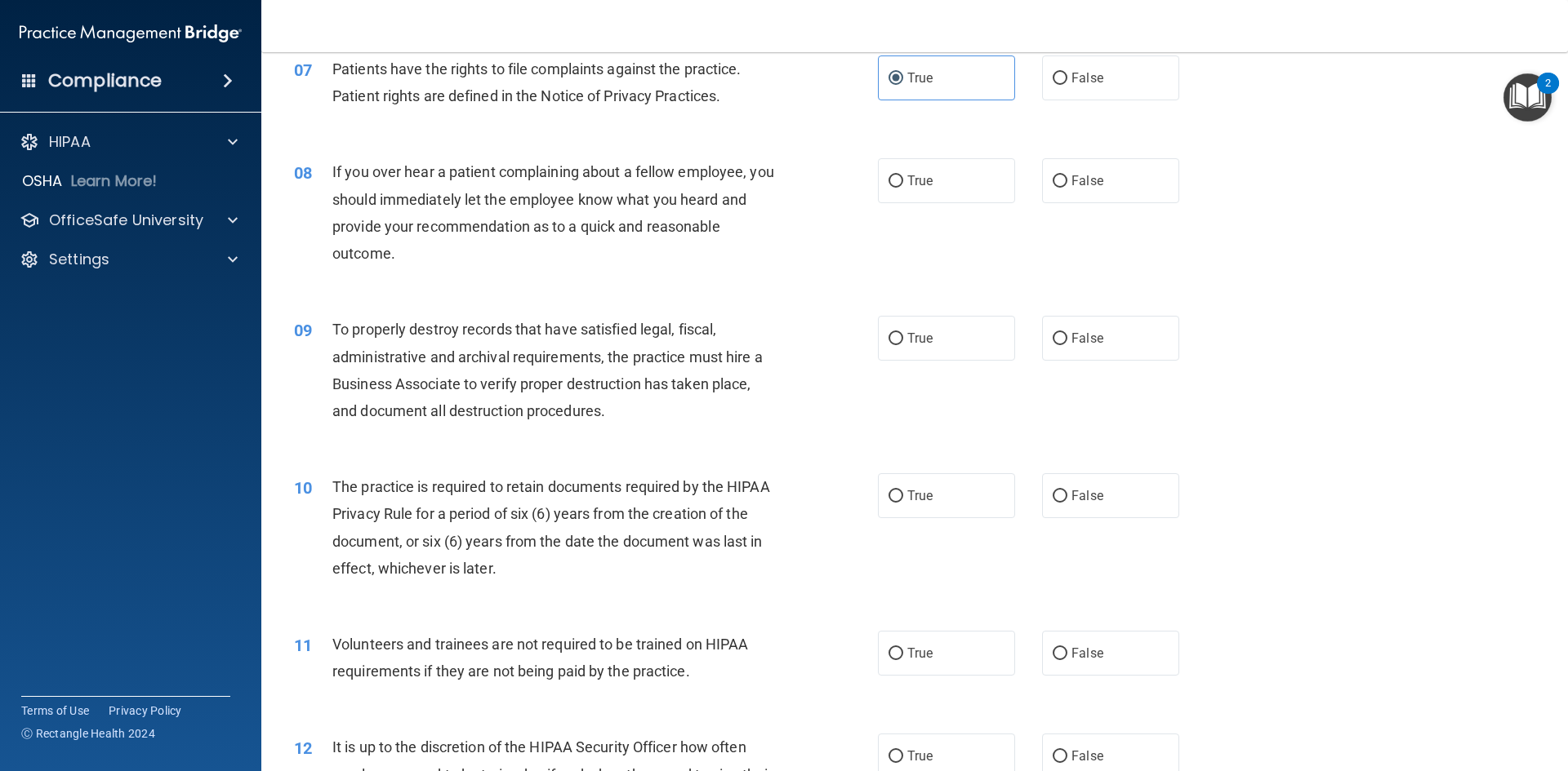
scroll to position [979, 0]
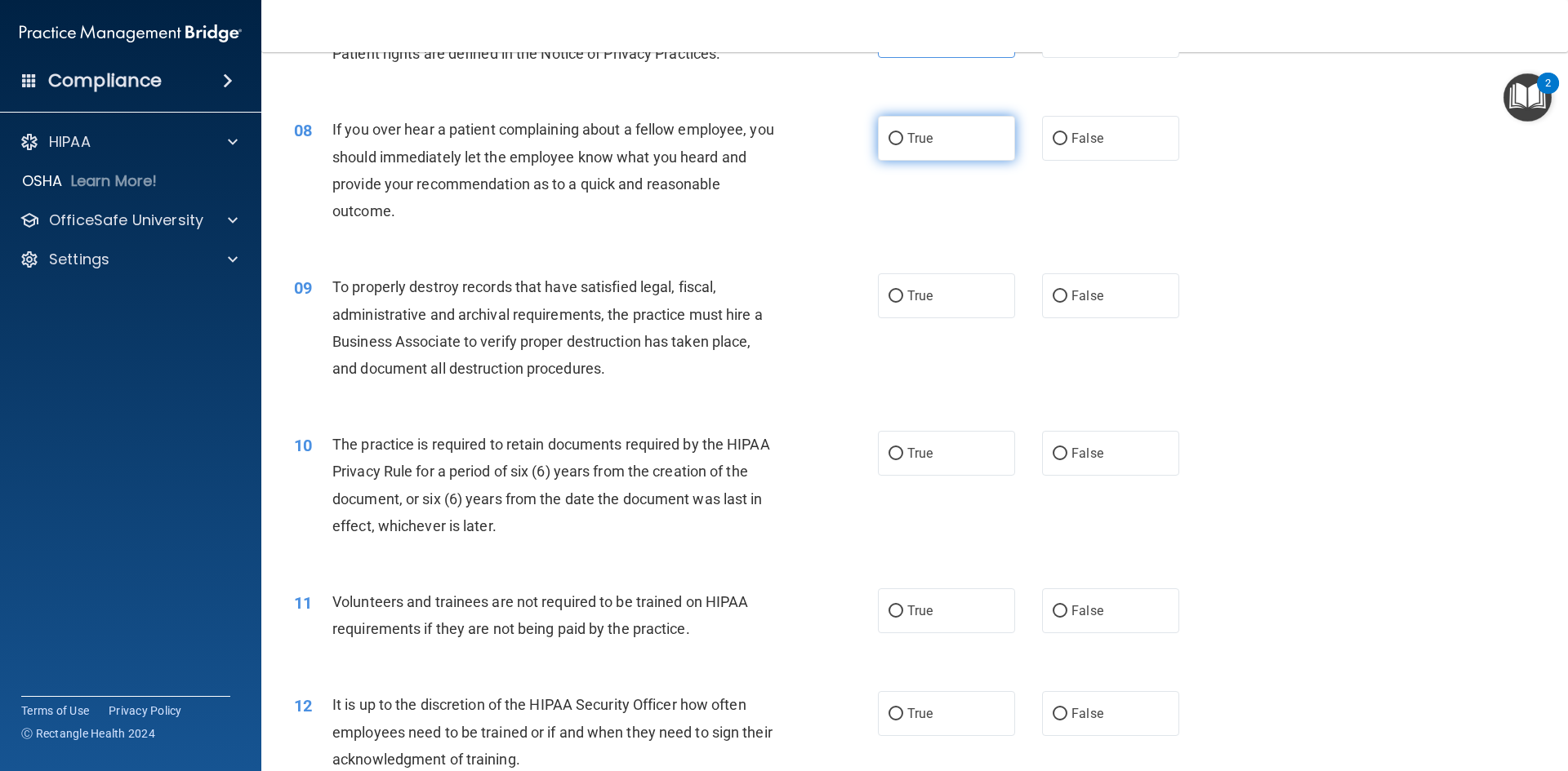
click at [889, 128] on label "True" at bounding box center [946, 139] width 137 height 45
click at [889, 133] on input "True" at bounding box center [896, 140] width 14 height 13
radio input "true"
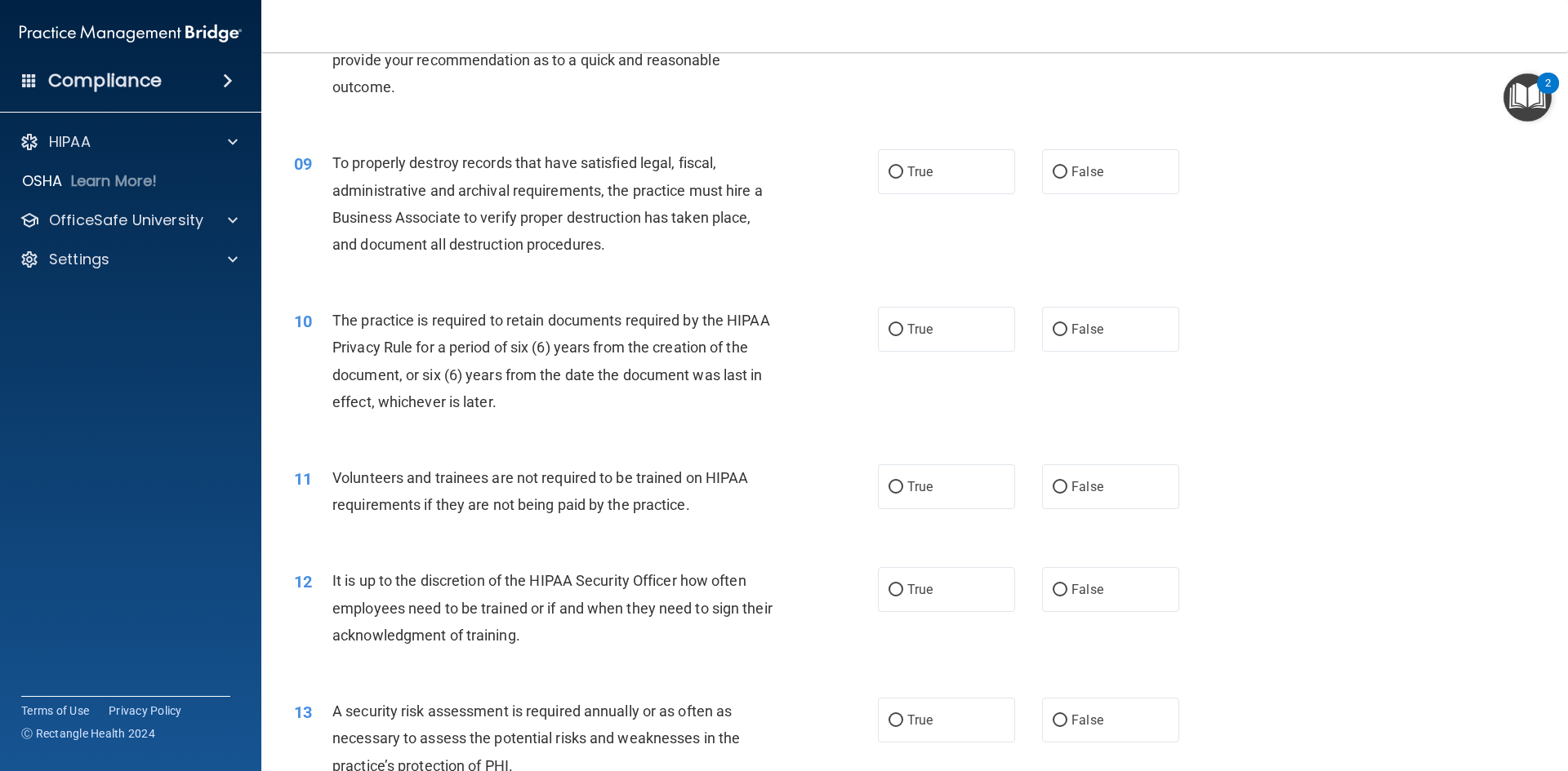
scroll to position [1143, 0]
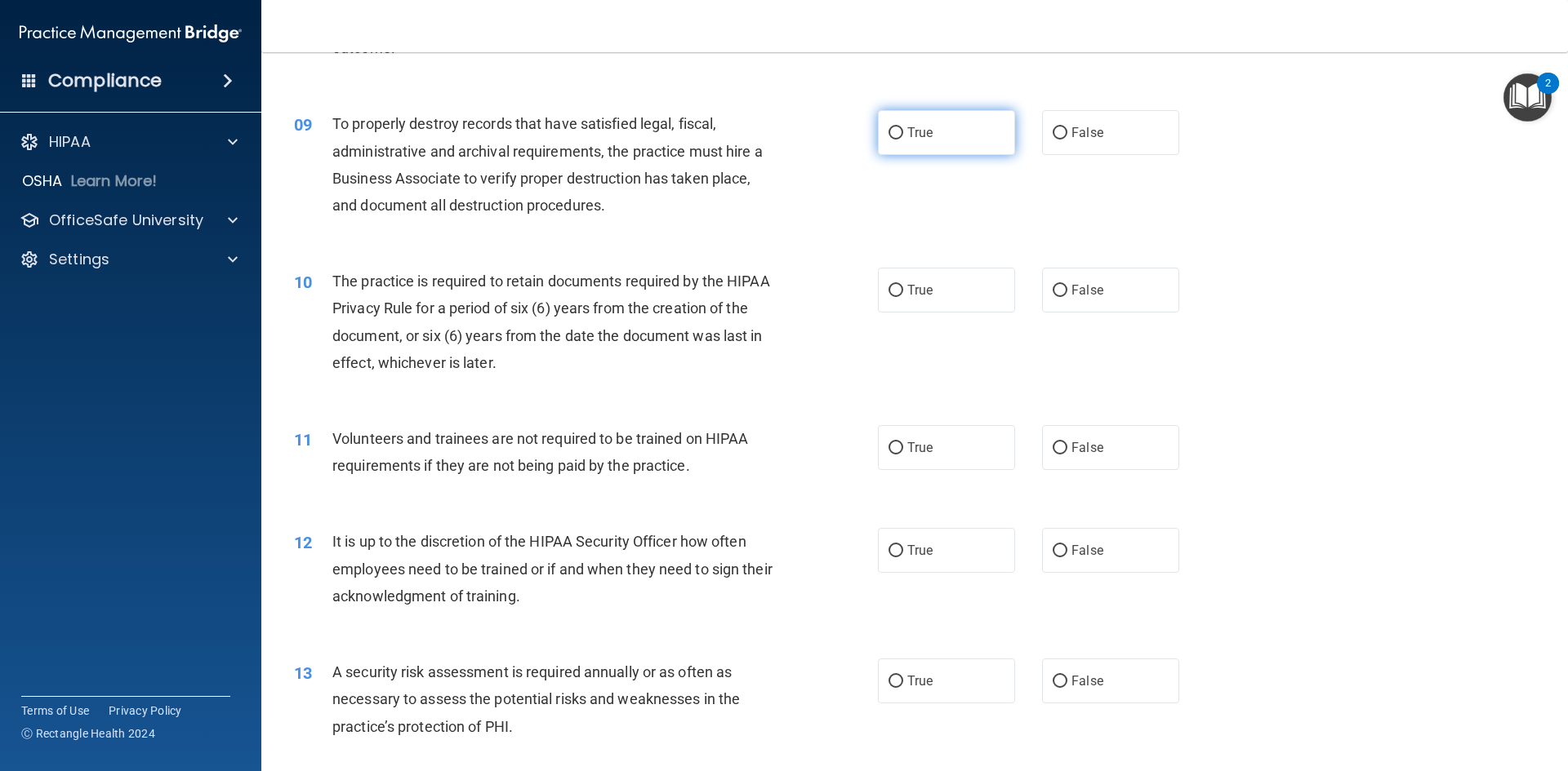
click at [882, 141] on label "True" at bounding box center [946, 132] width 137 height 45
click at [889, 140] on input "True" at bounding box center [896, 133] width 14 height 13
radio input "true"
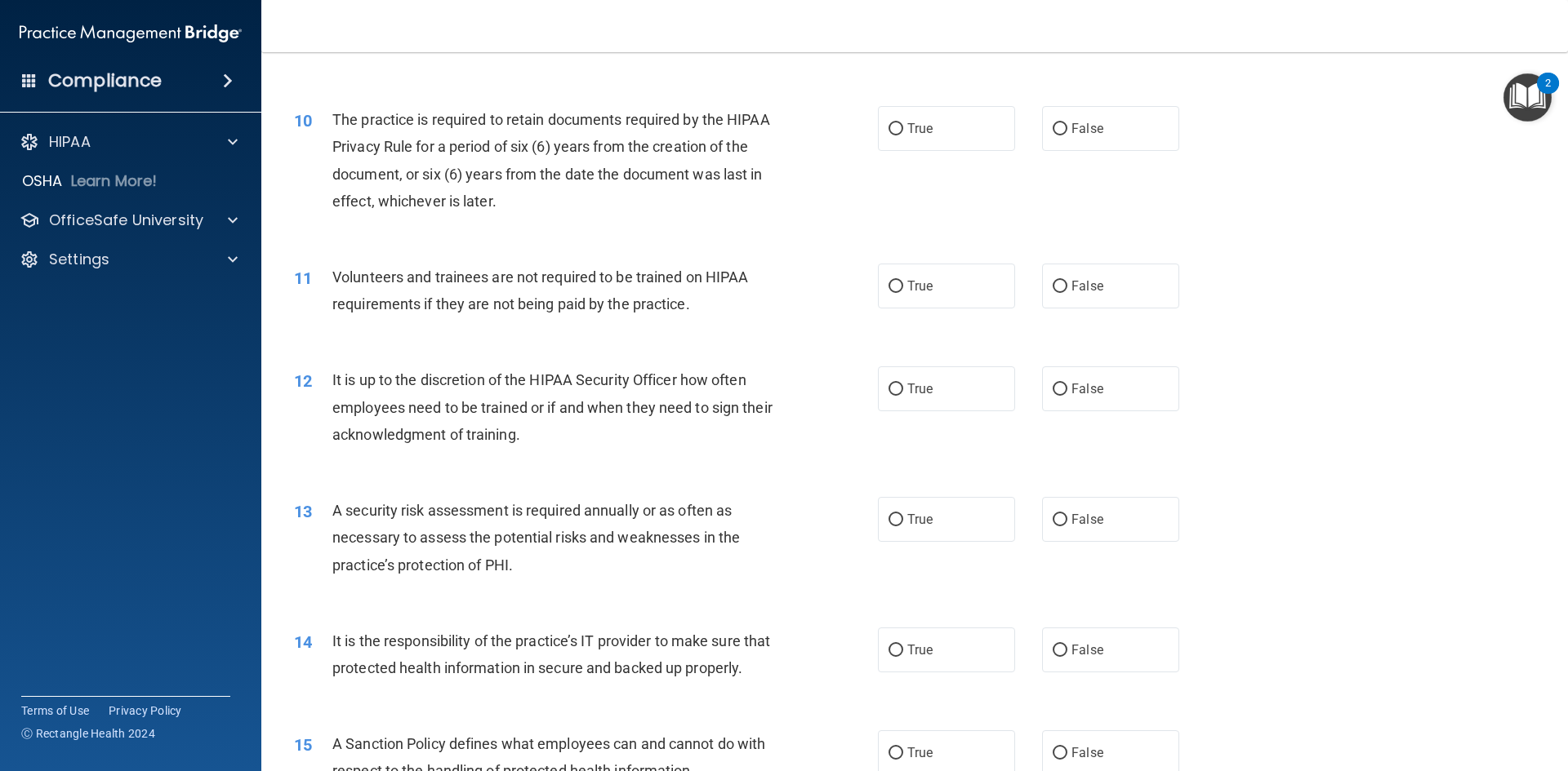
scroll to position [1306, 0]
click at [881, 131] on label "True" at bounding box center [946, 127] width 137 height 45
click at [889, 131] on input "True" at bounding box center [896, 128] width 14 height 13
radio input "true"
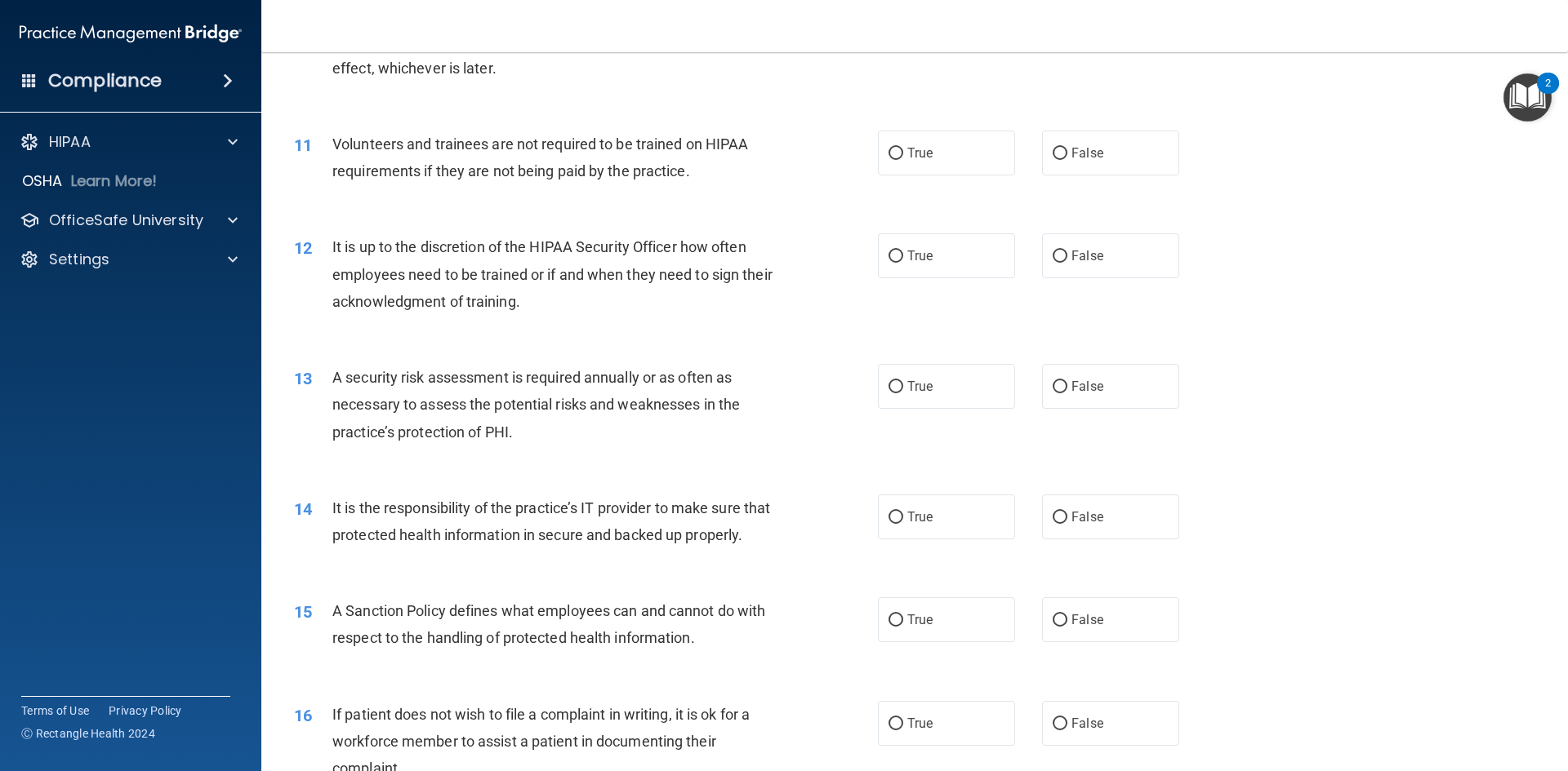
scroll to position [1469, 0]
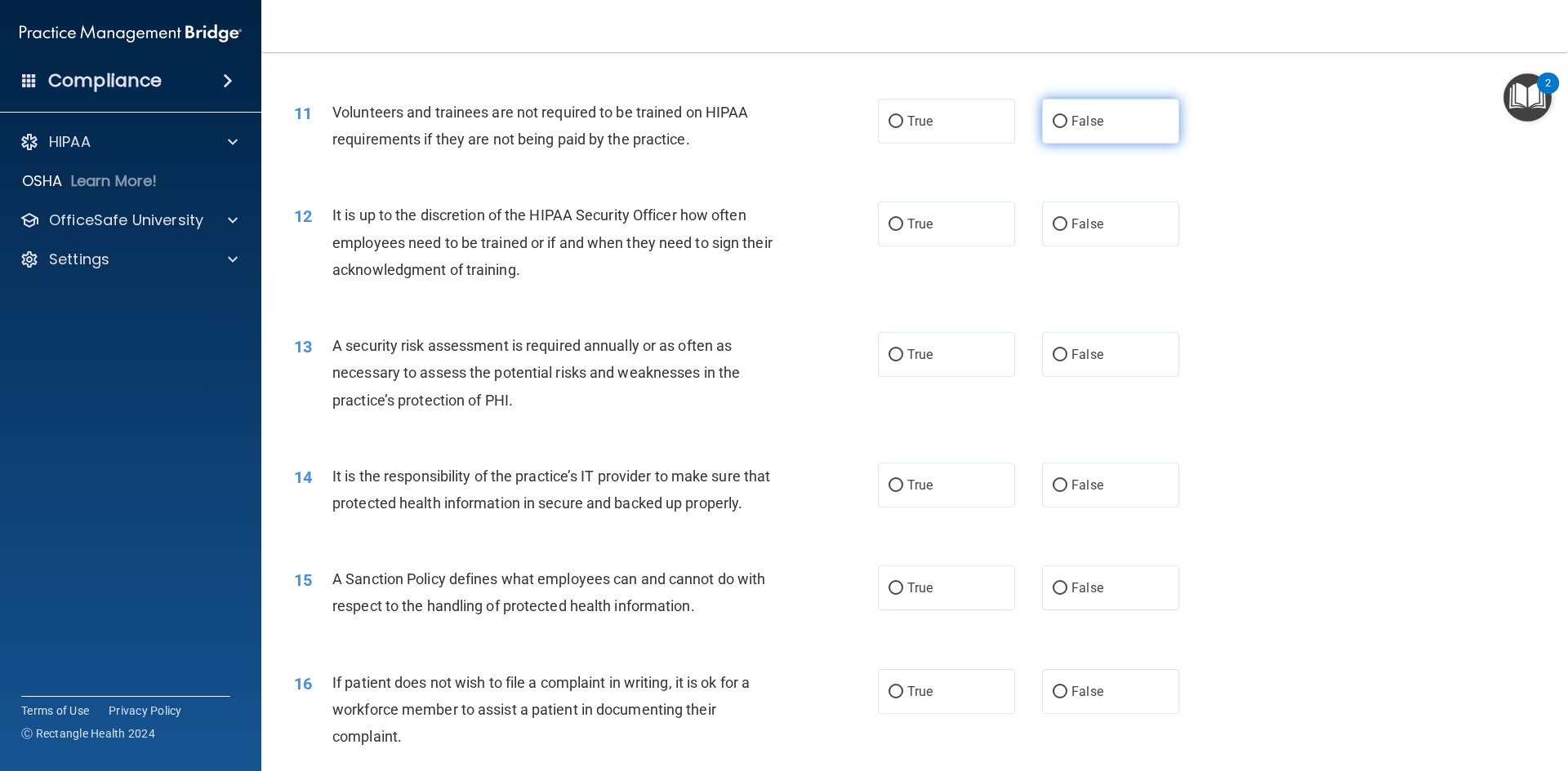
click at [1053, 126] on input "False" at bounding box center [1060, 122] width 14 height 13
radio input "true"
click at [889, 117] on input "True" at bounding box center [896, 122] width 14 height 13
radio input "true"
radio input "false"
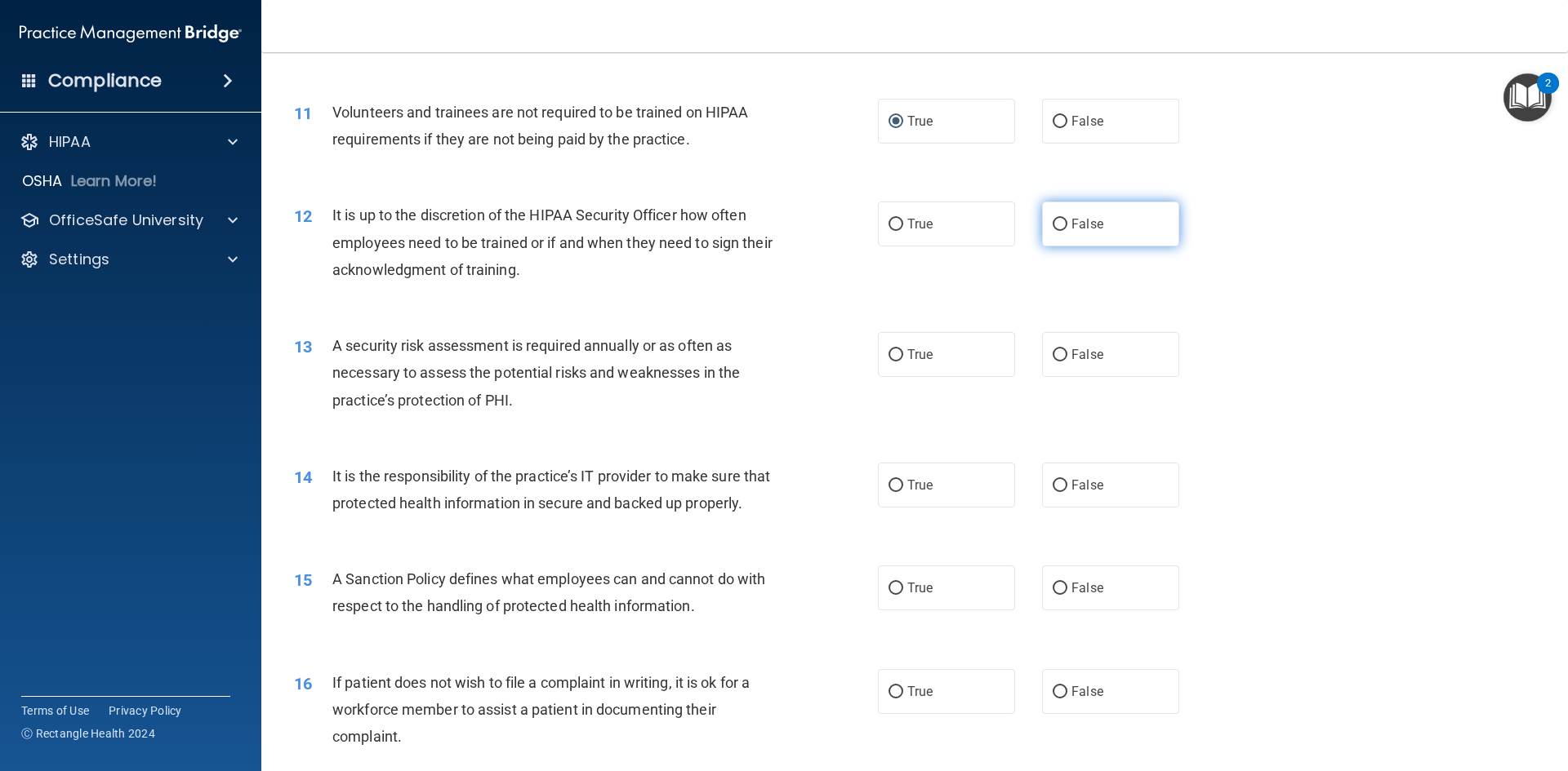
click at [1061, 231] on label "False" at bounding box center [1110, 224] width 137 height 45
click at [1061, 231] on input "False" at bounding box center [1060, 225] width 14 height 13
radio input "true"
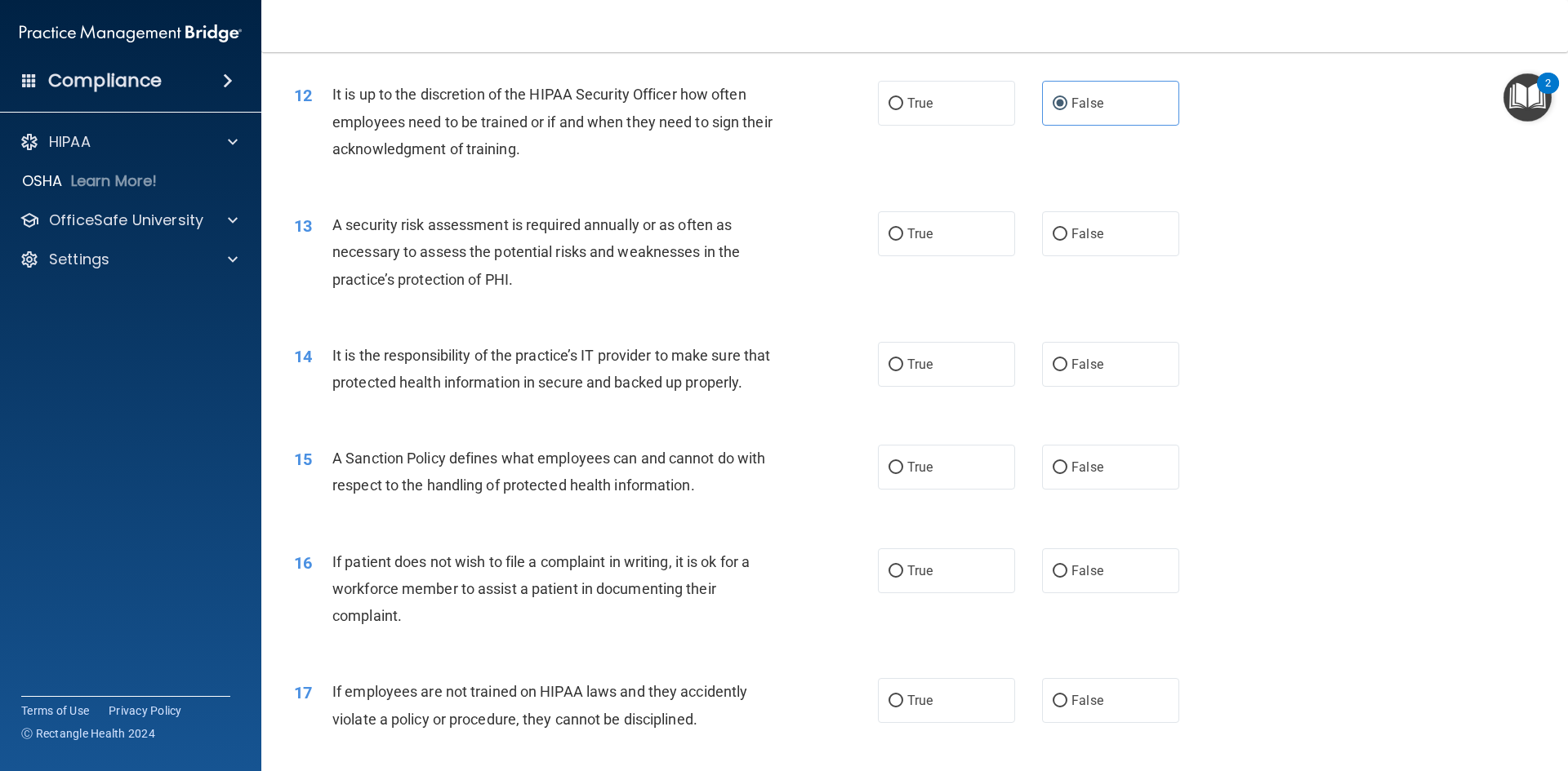
scroll to position [1632, 0]
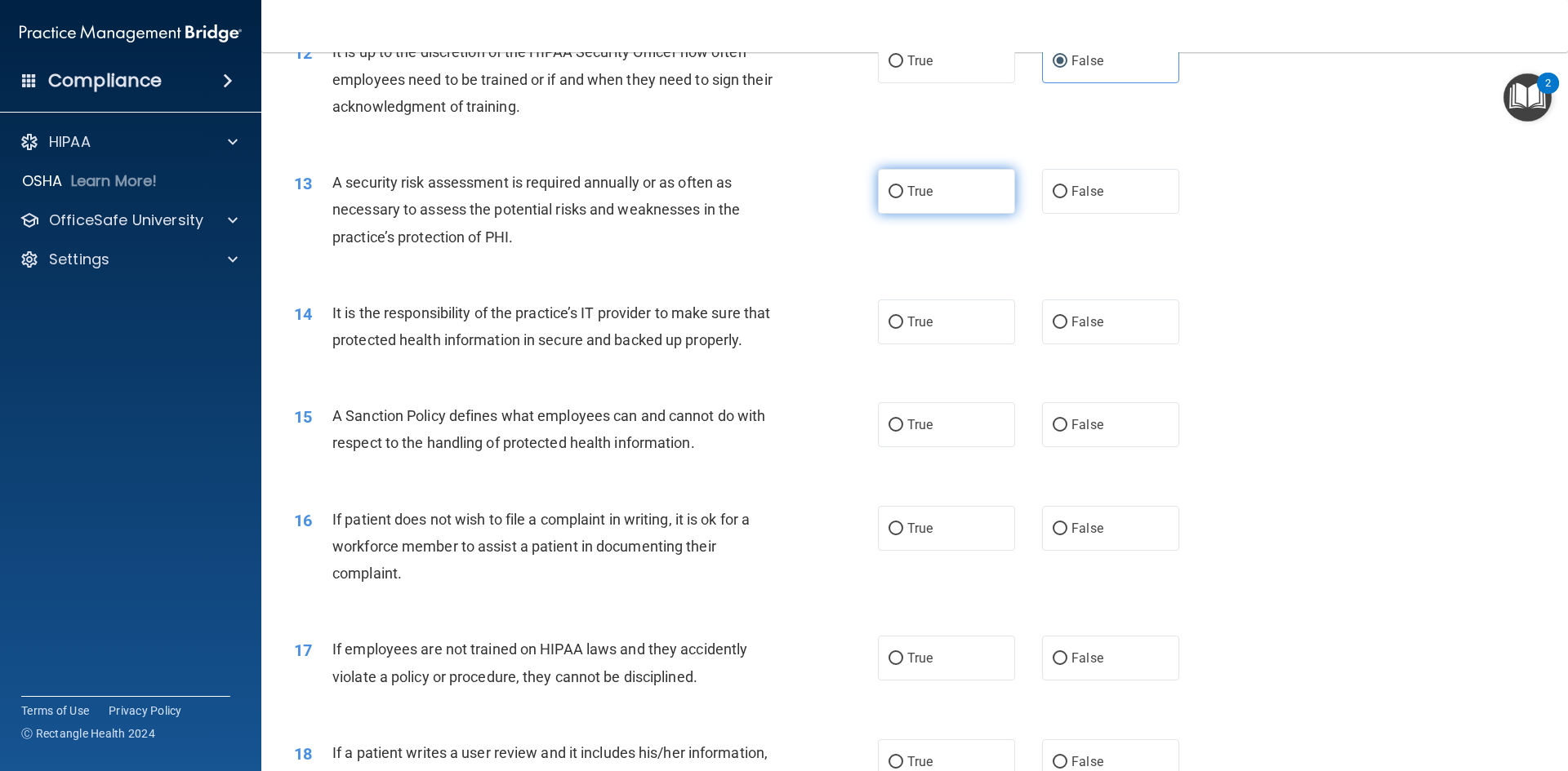
click at [907, 195] on span "True" at bounding box center [920, 191] width 25 height 15
click at [901, 195] on input "True" at bounding box center [896, 193] width 14 height 13
radio input "true"
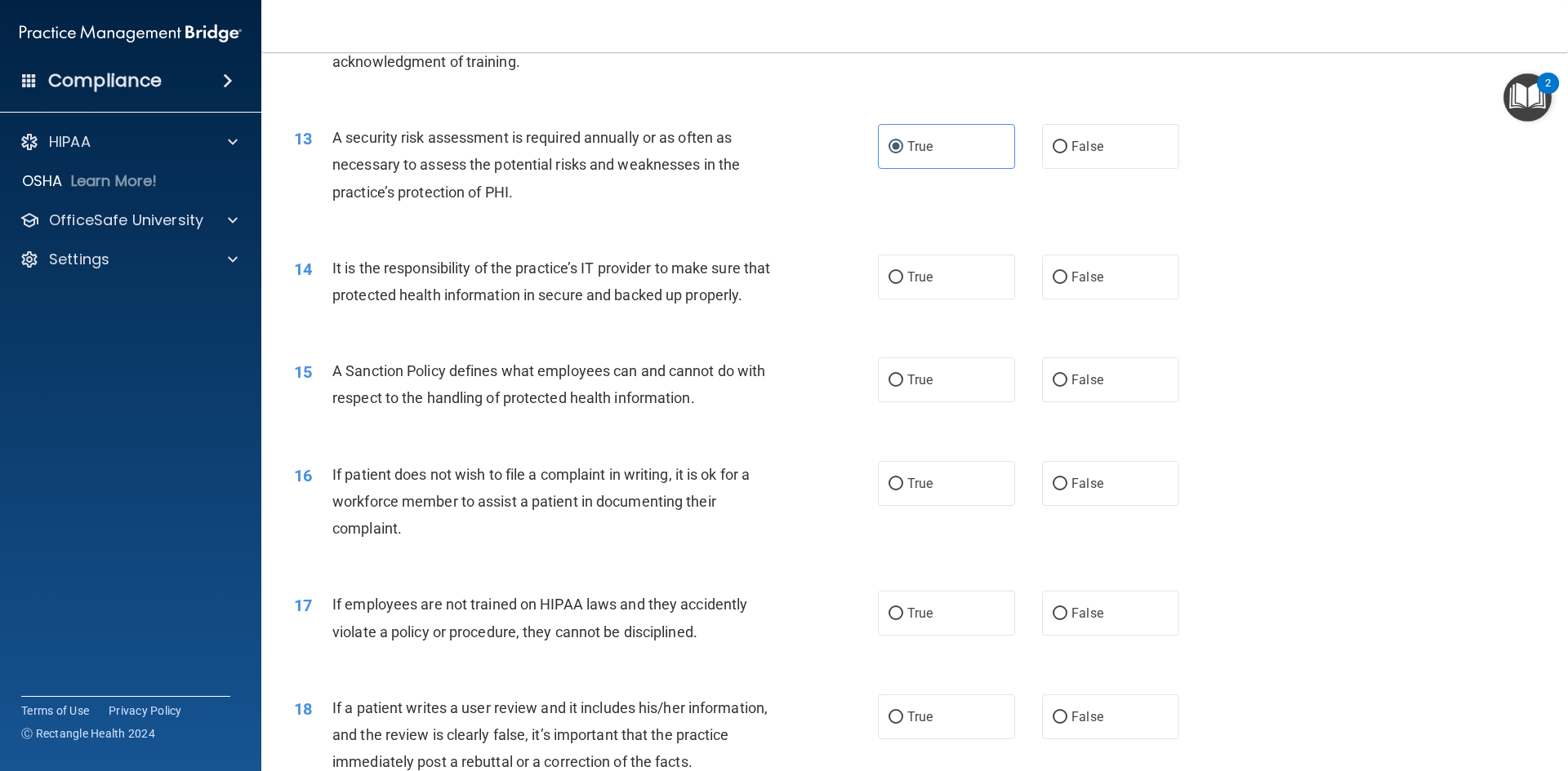
scroll to position [1714, 0]
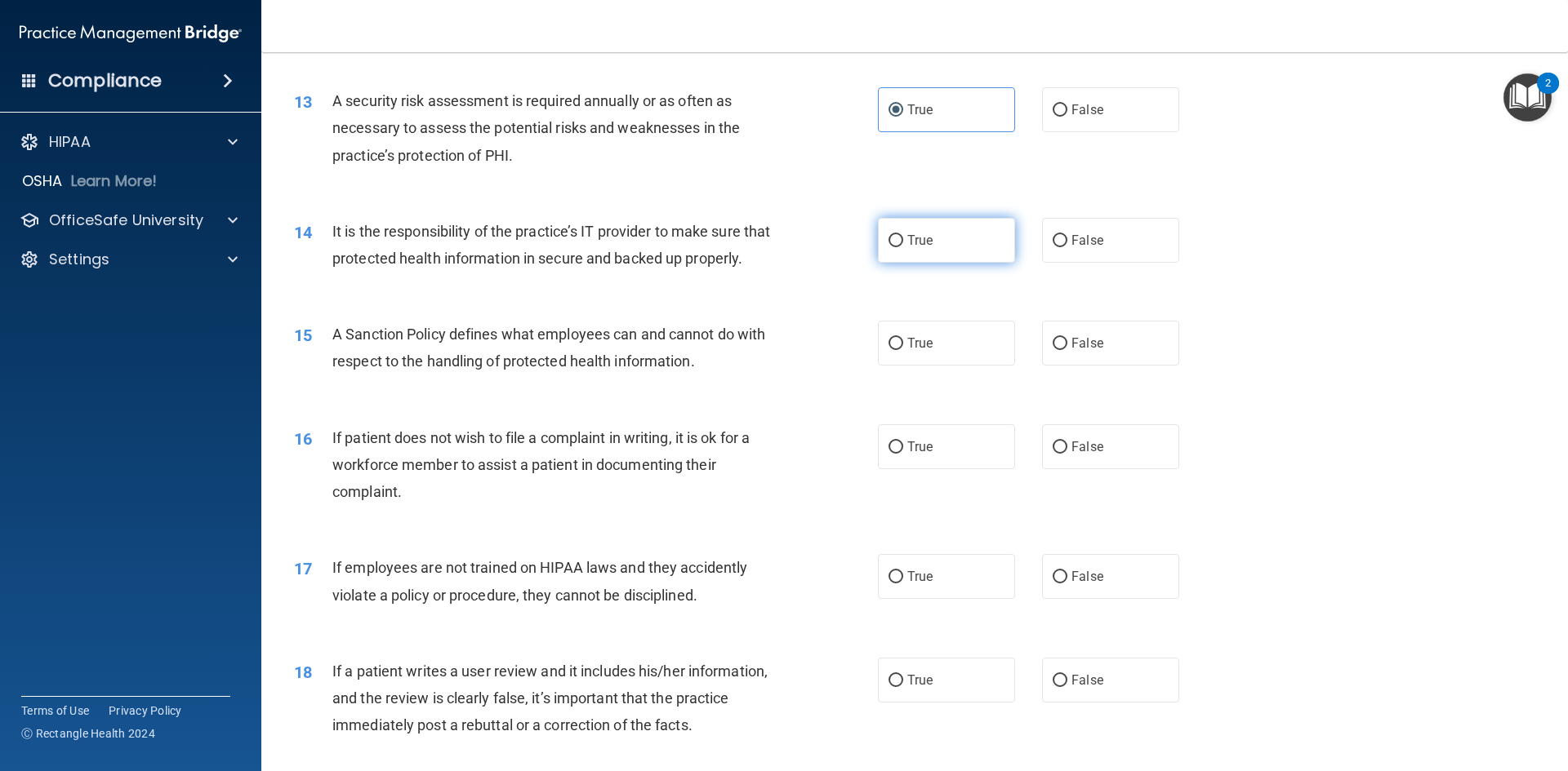
click at [881, 239] on label "True" at bounding box center [946, 240] width 137 height 45
click at [889, 239] on input "True" at bounding box center [896, 241] width 14 height 13
radio input "true"
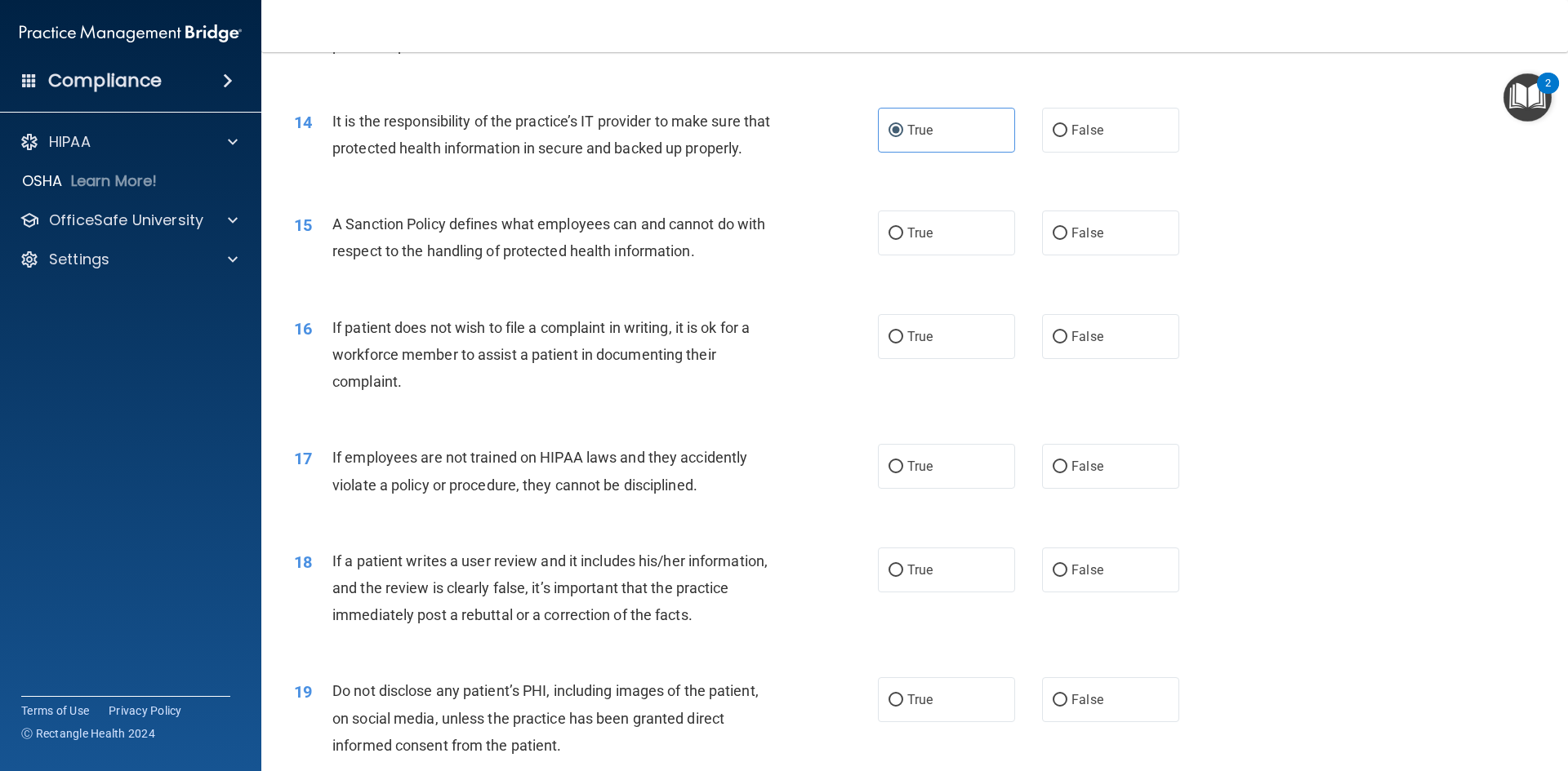
scroll to position [1877, 0]
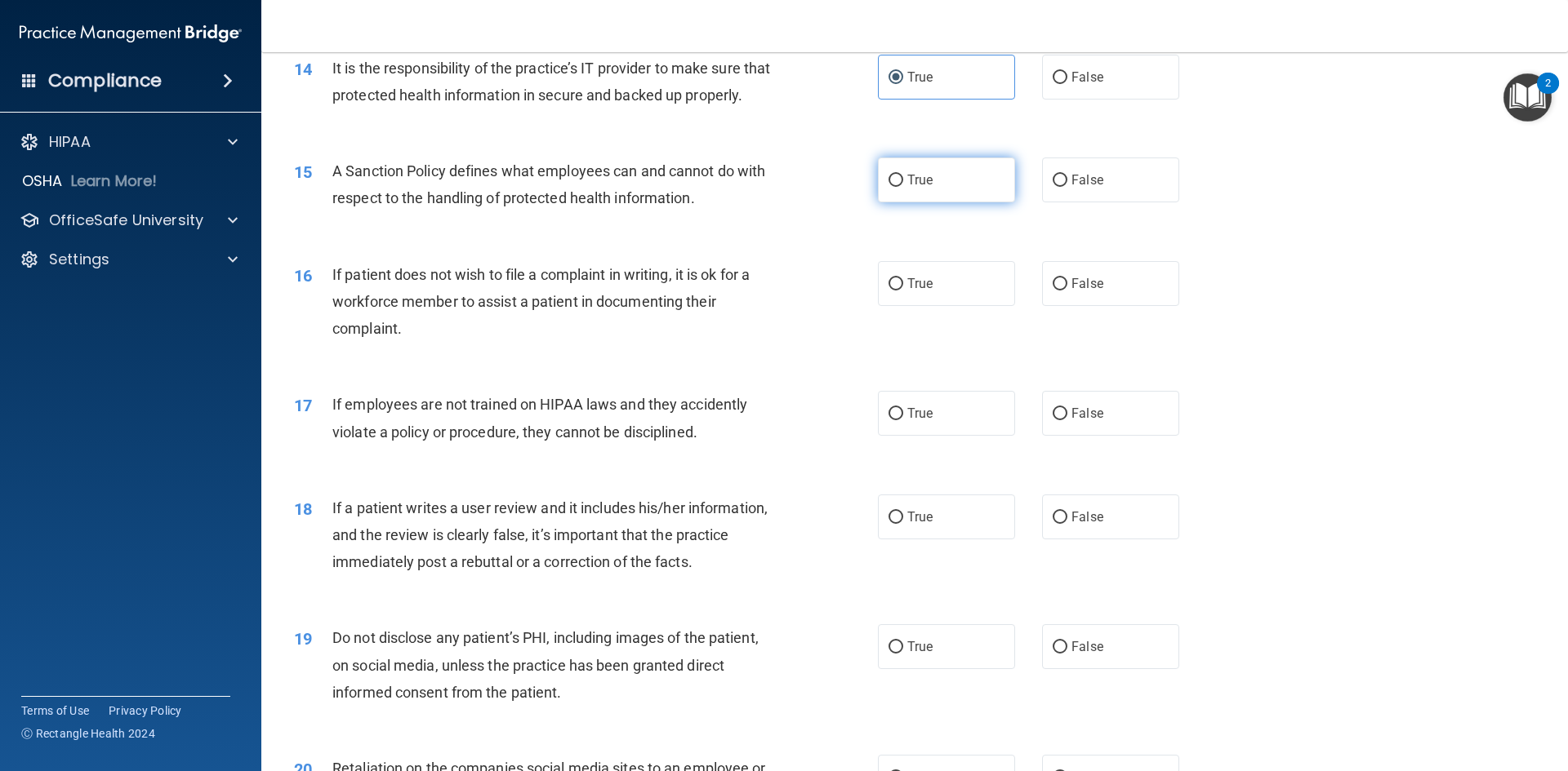
click at [892, 186] on input "True" at bounding box center [896, 181] width 14 height 13
radio input "true"
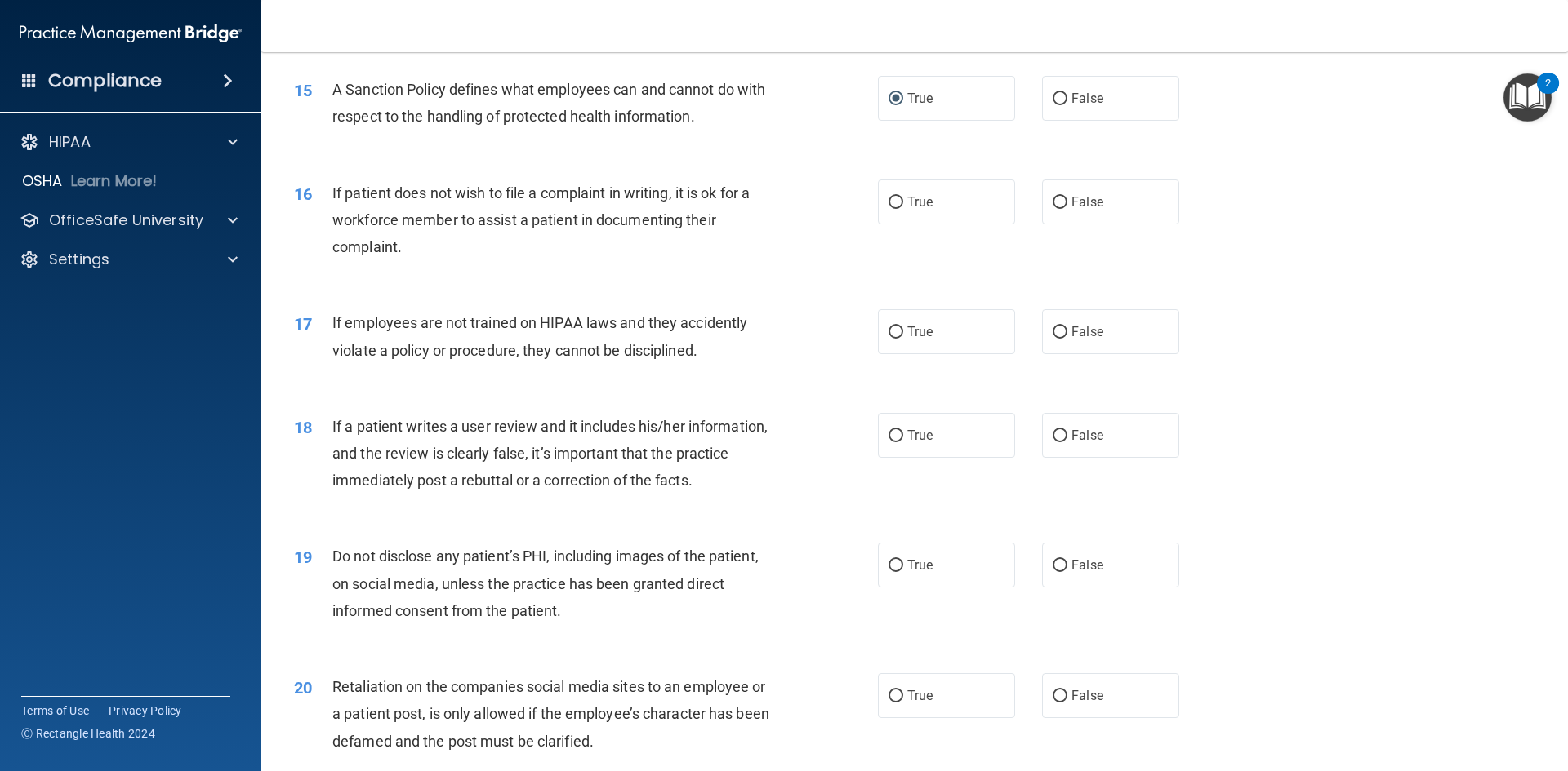
scroll to position [2040, 0]
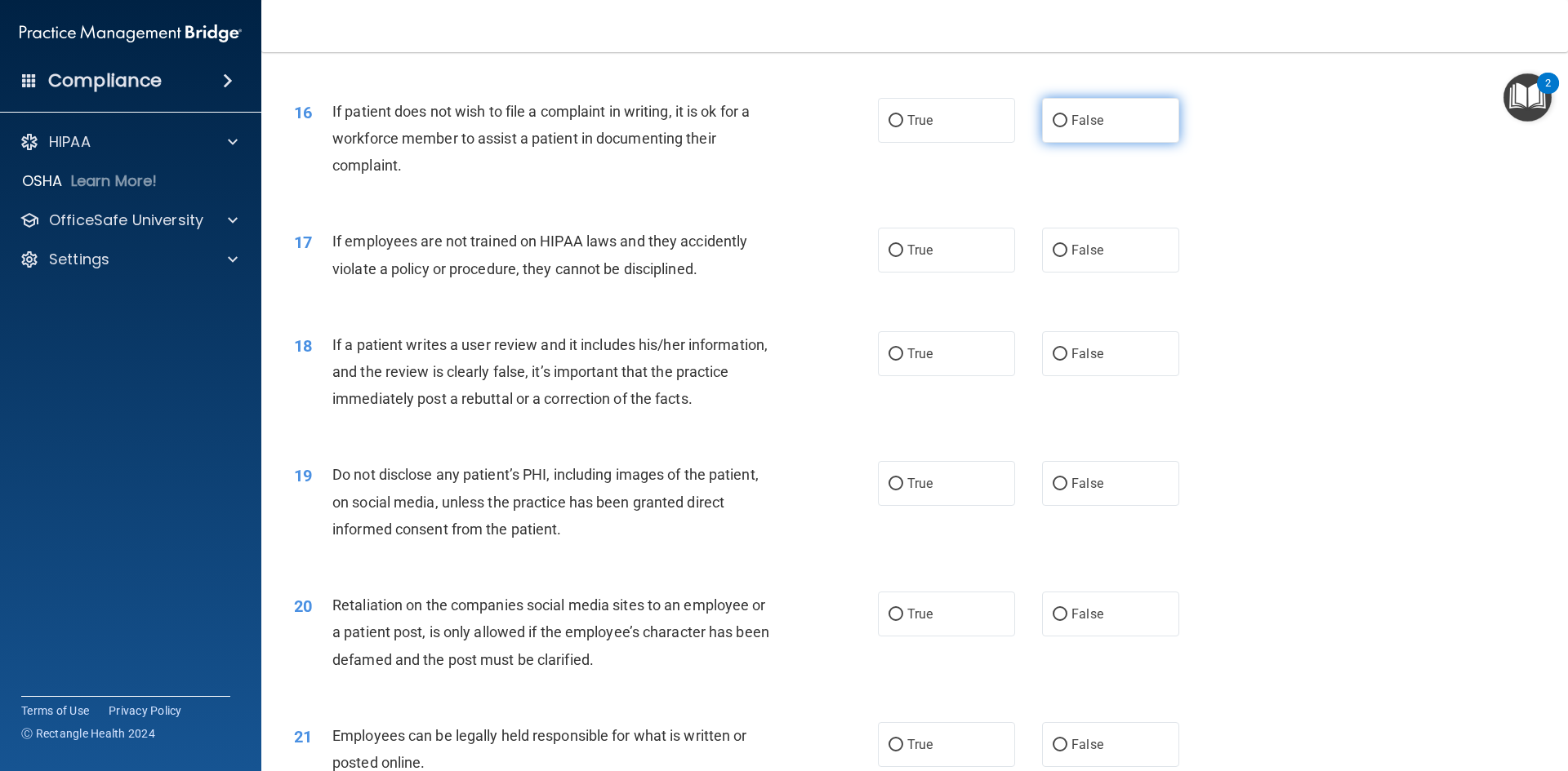
click at [1054, 127] on input "False" at bounding box center [1060, 122] width 14 height 13
radio input "true"
click at [1042, 273] on label "False" at bounding box center [1110, 250] width 137 height 45
click at [1053, 257] on input "False" at bounding box center [1060, 251] width 14 height 13
radio input "true"
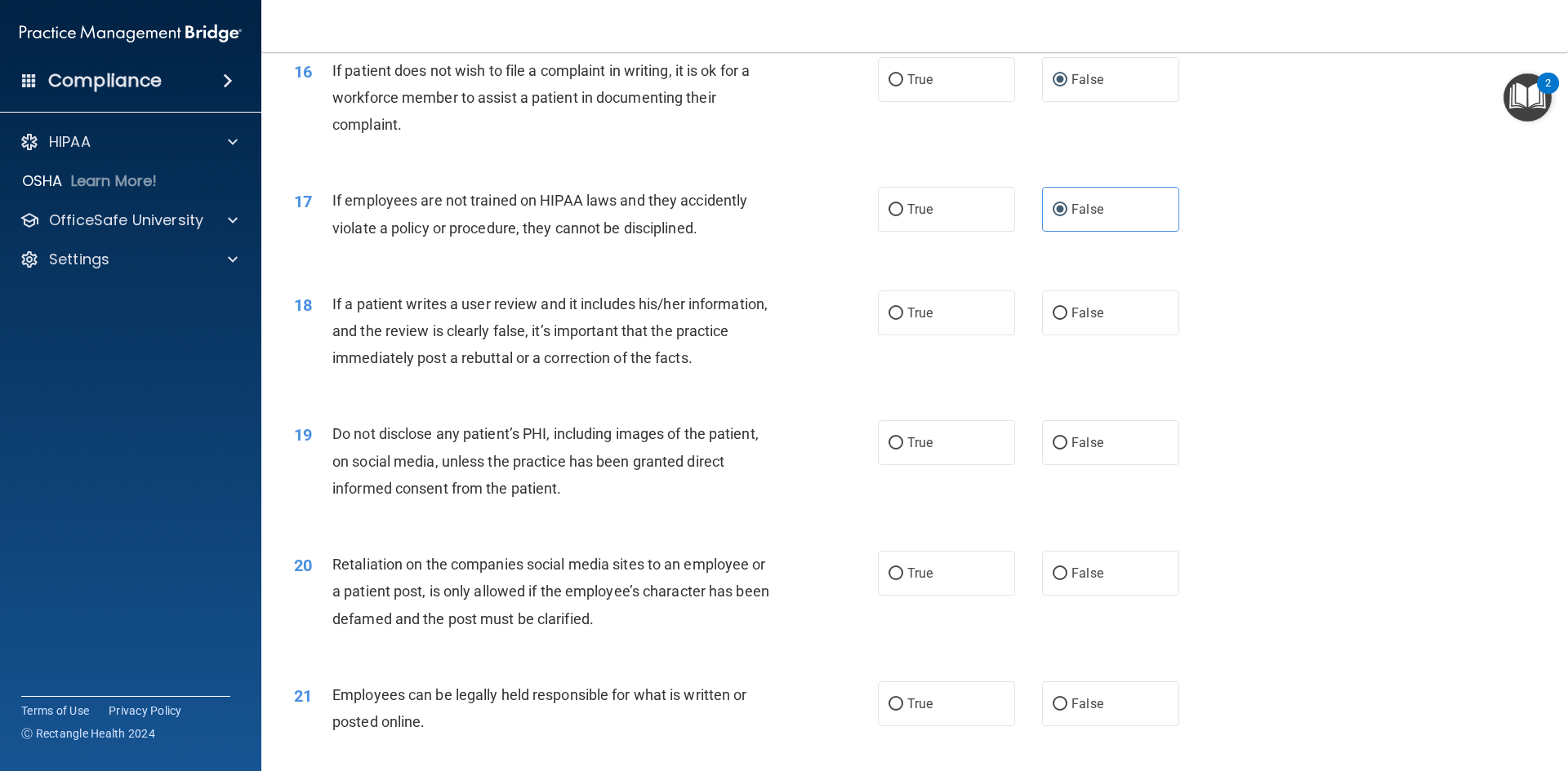
scroll to position [2122, 0]
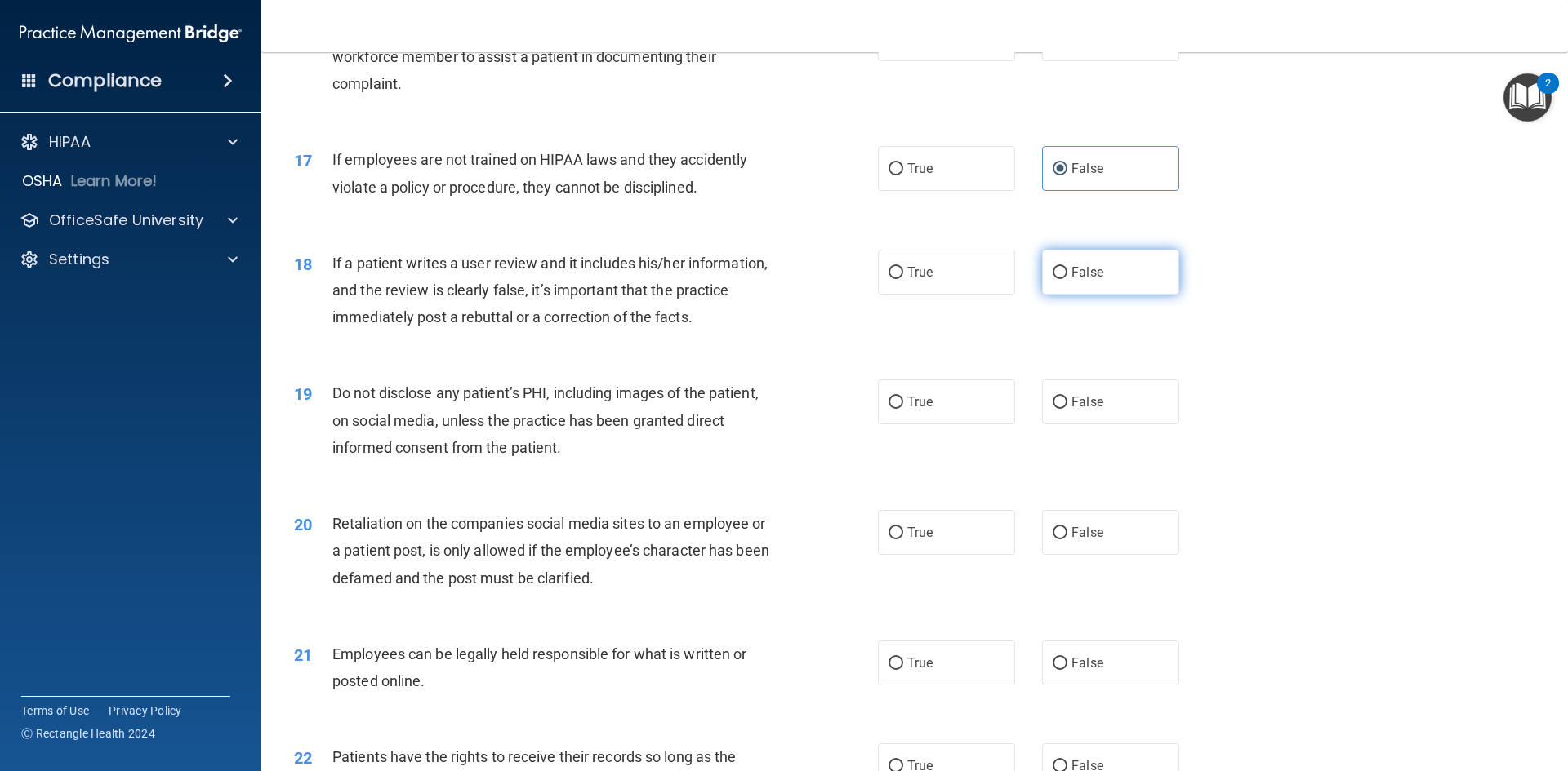
click at [1065, 295] on label "False" at bounding box center [1110, 272] width 137 height 45
click at [1065, 279] on input "False" at bounding box center [1060, 273] width 14 height 13
radio input "true"
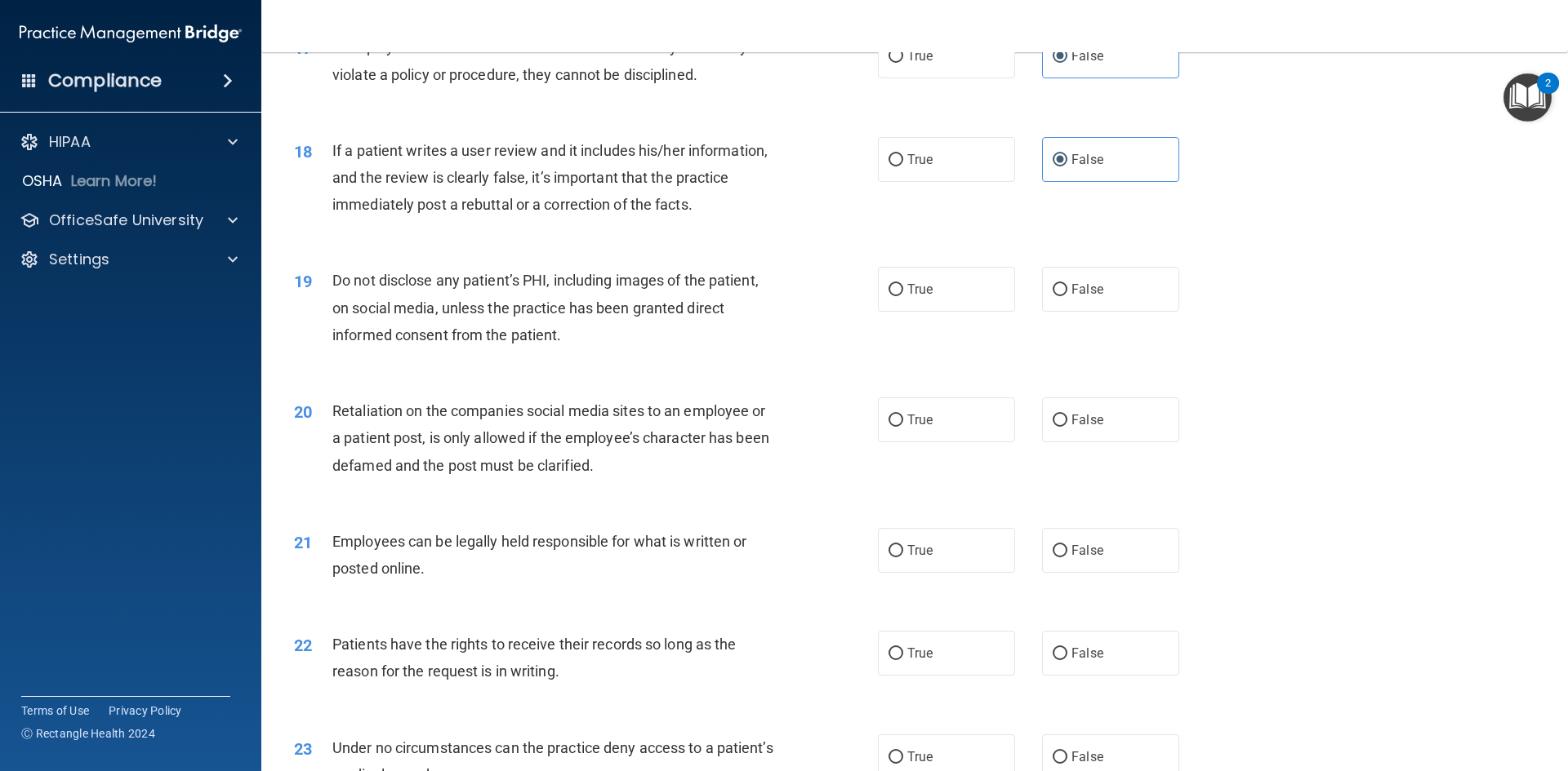
scroll to position [2285, 0]
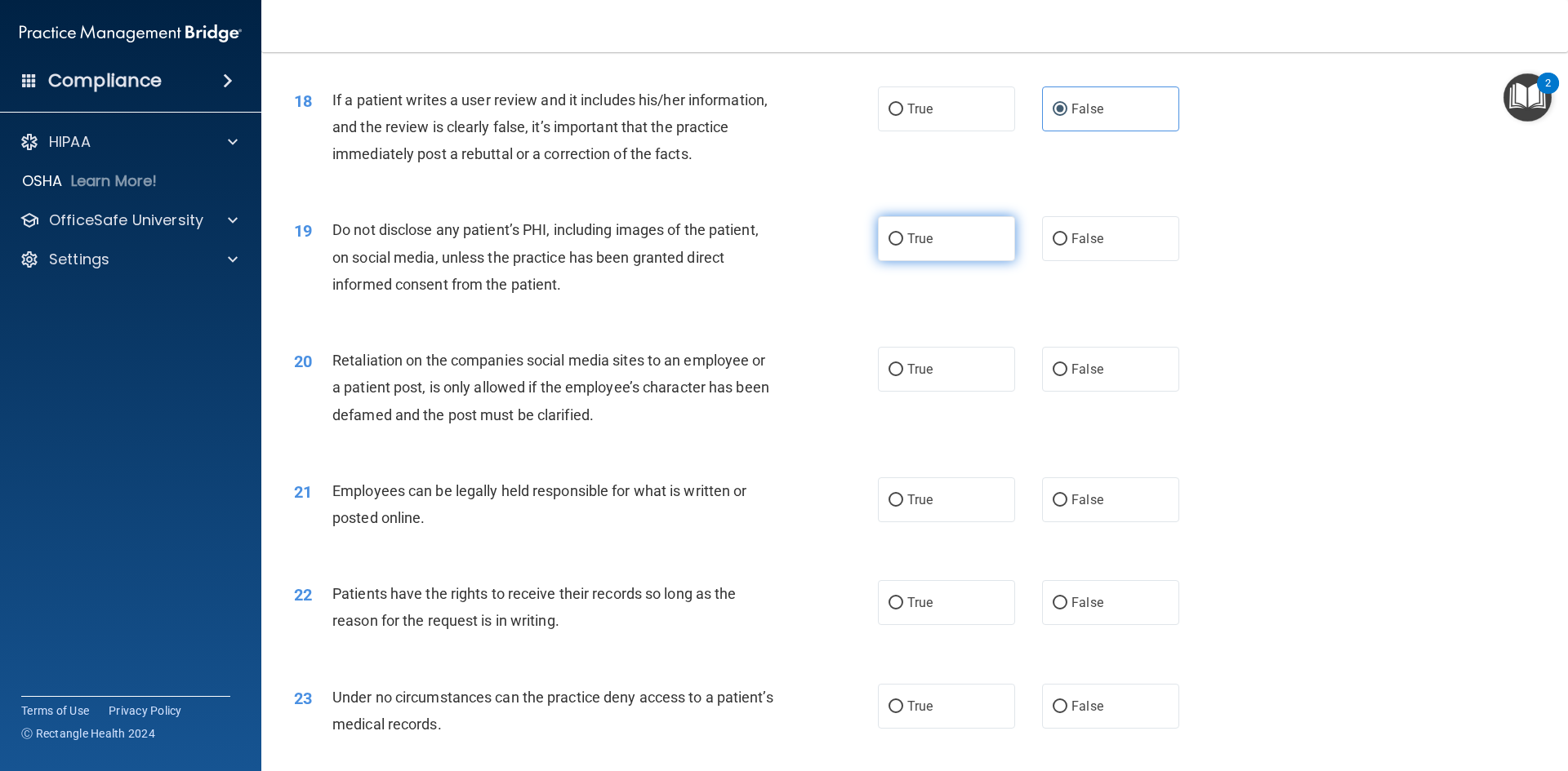
click at [897, 246] on input "True" at bounding box center [896, 240] width 14 height 13
radio input "true"
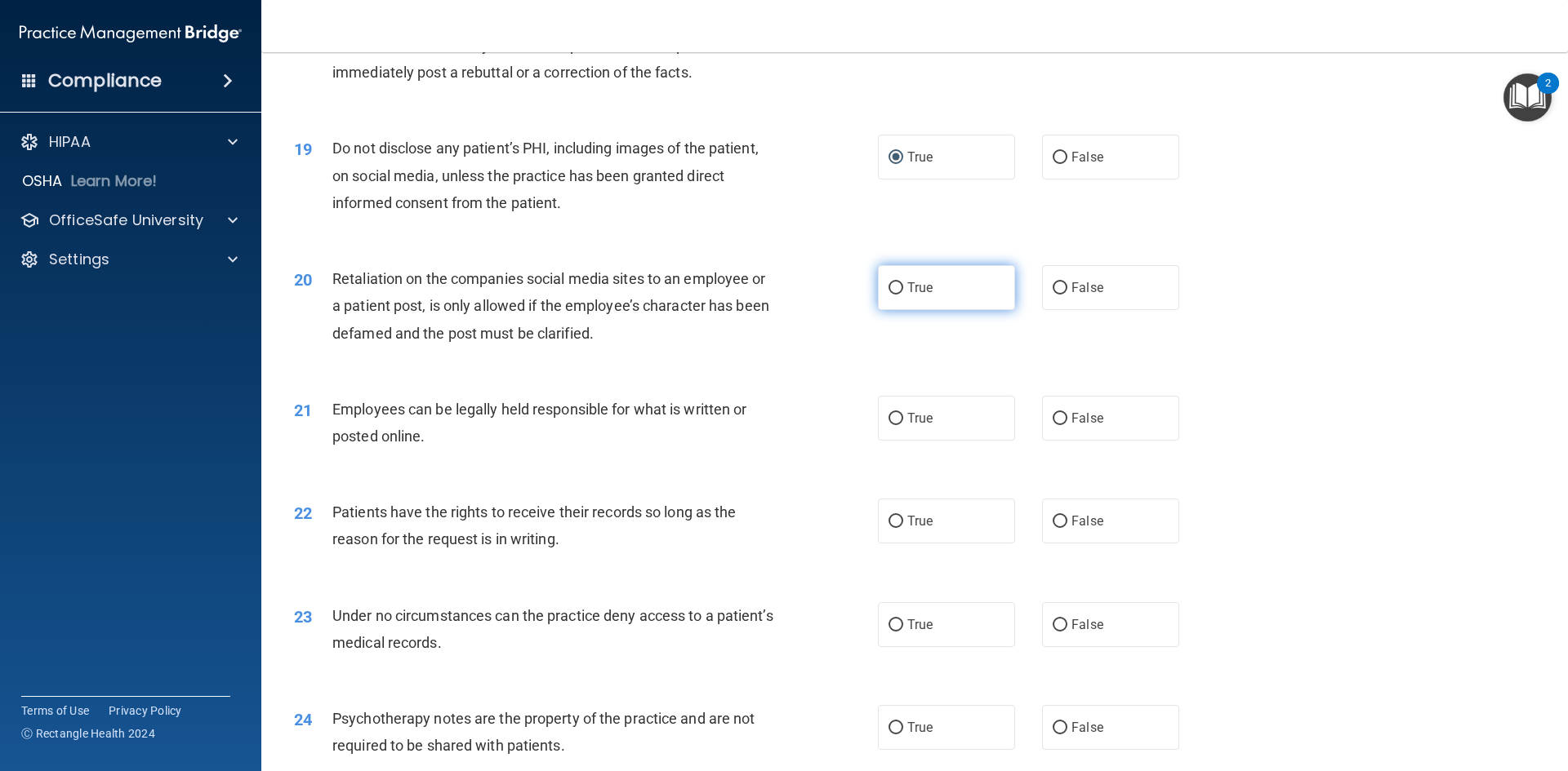
click at [896, 295] on input "True" at bounding box center [896, 289] width 14 height 13
radio input "true"
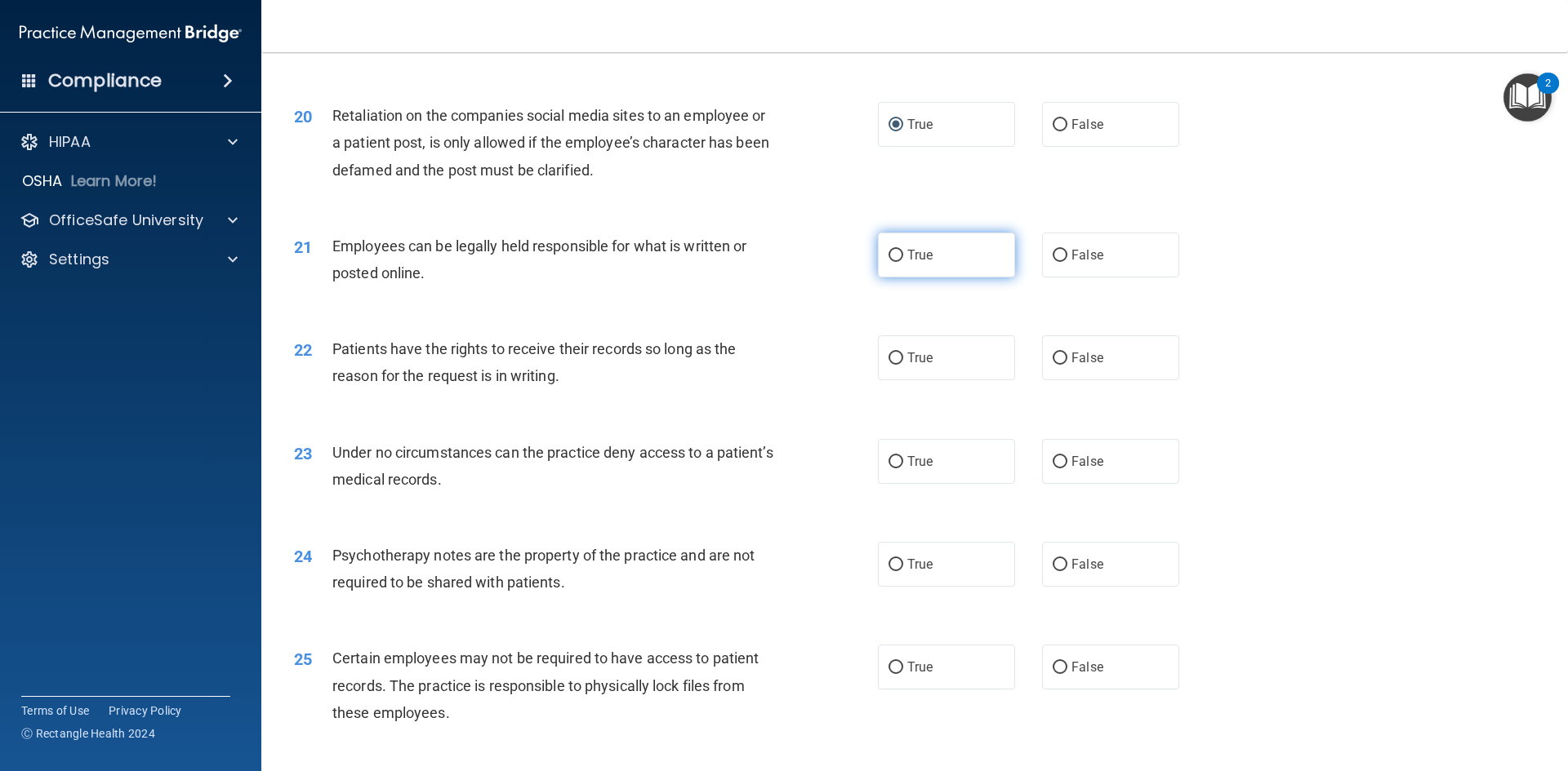
click at [889, 262] on input "True" at bounding box center [896, 256] width 14 height 13
radio input "true"
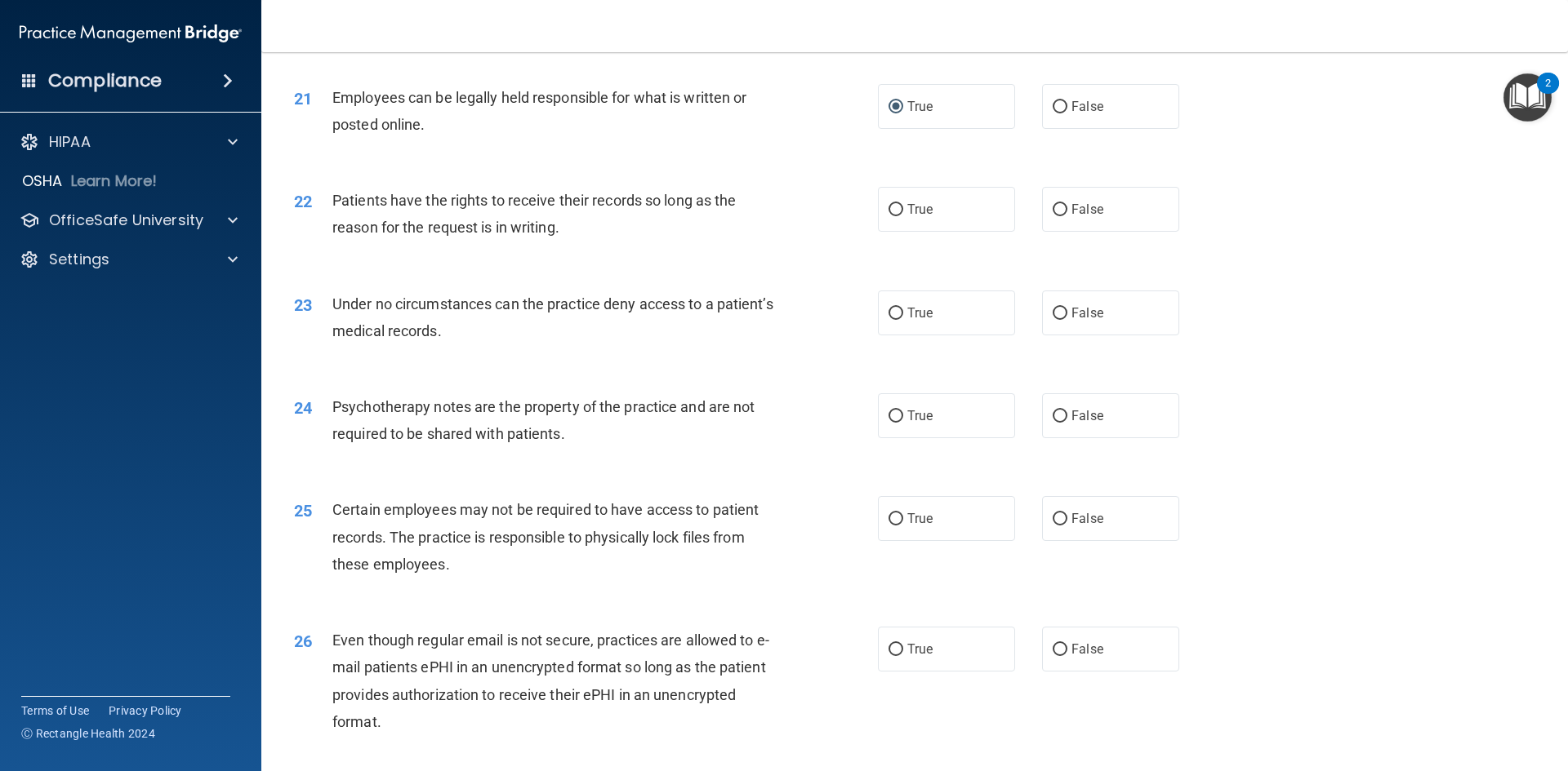
scroll to position [2693, 0]
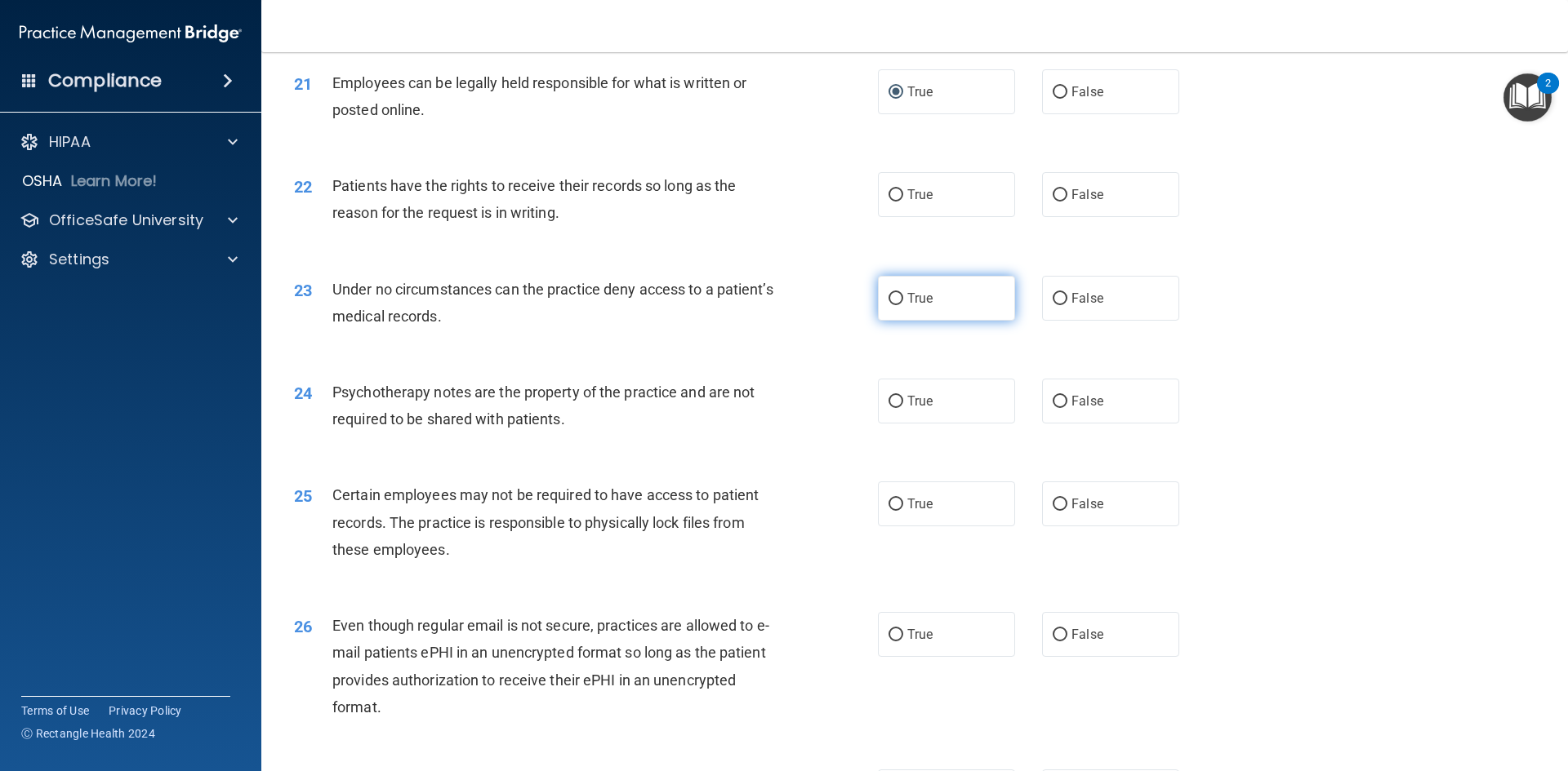
click at [893, 305] on input "True" at bounding box center [896, 299] width 14 height 13
radio input "true"
click at [889, 202] on input "True" at bounding box center [896, 195] width 14 height 13
radio input "true"
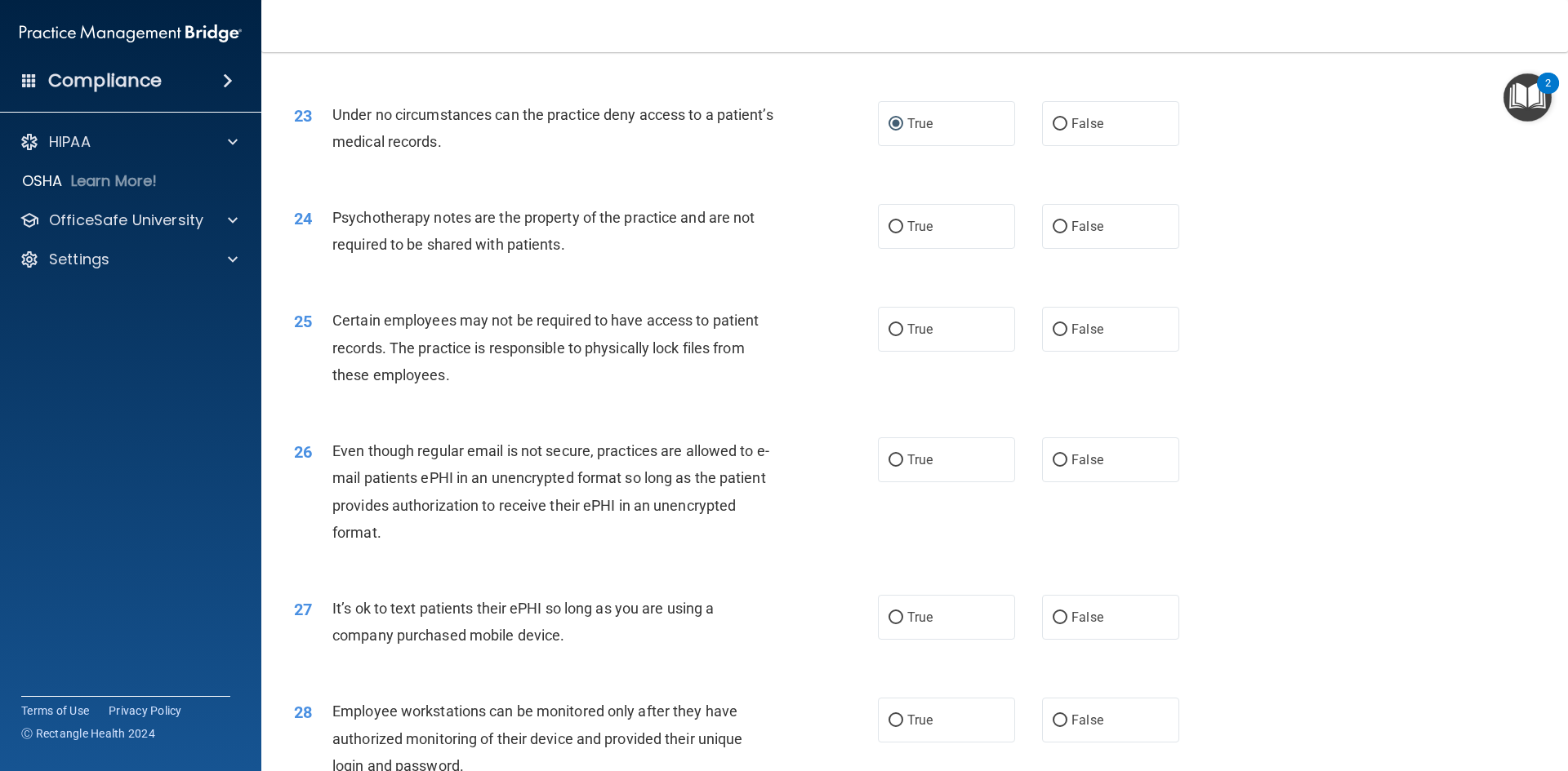
scroll to position [2836, 0]
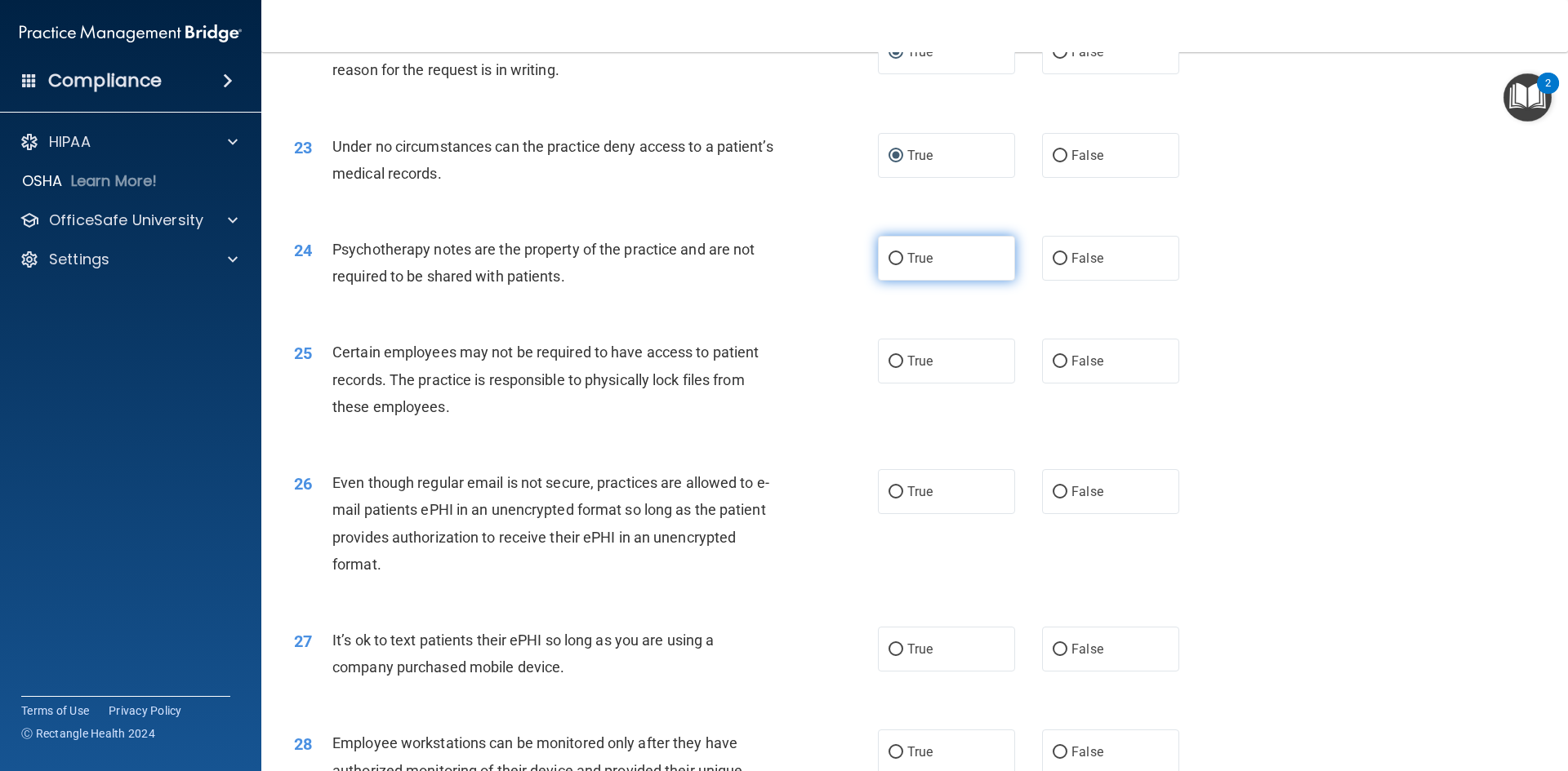
click at [895, 265] on input "True" at bounding box center [896, 259] width 14 height 13
radio input "true"
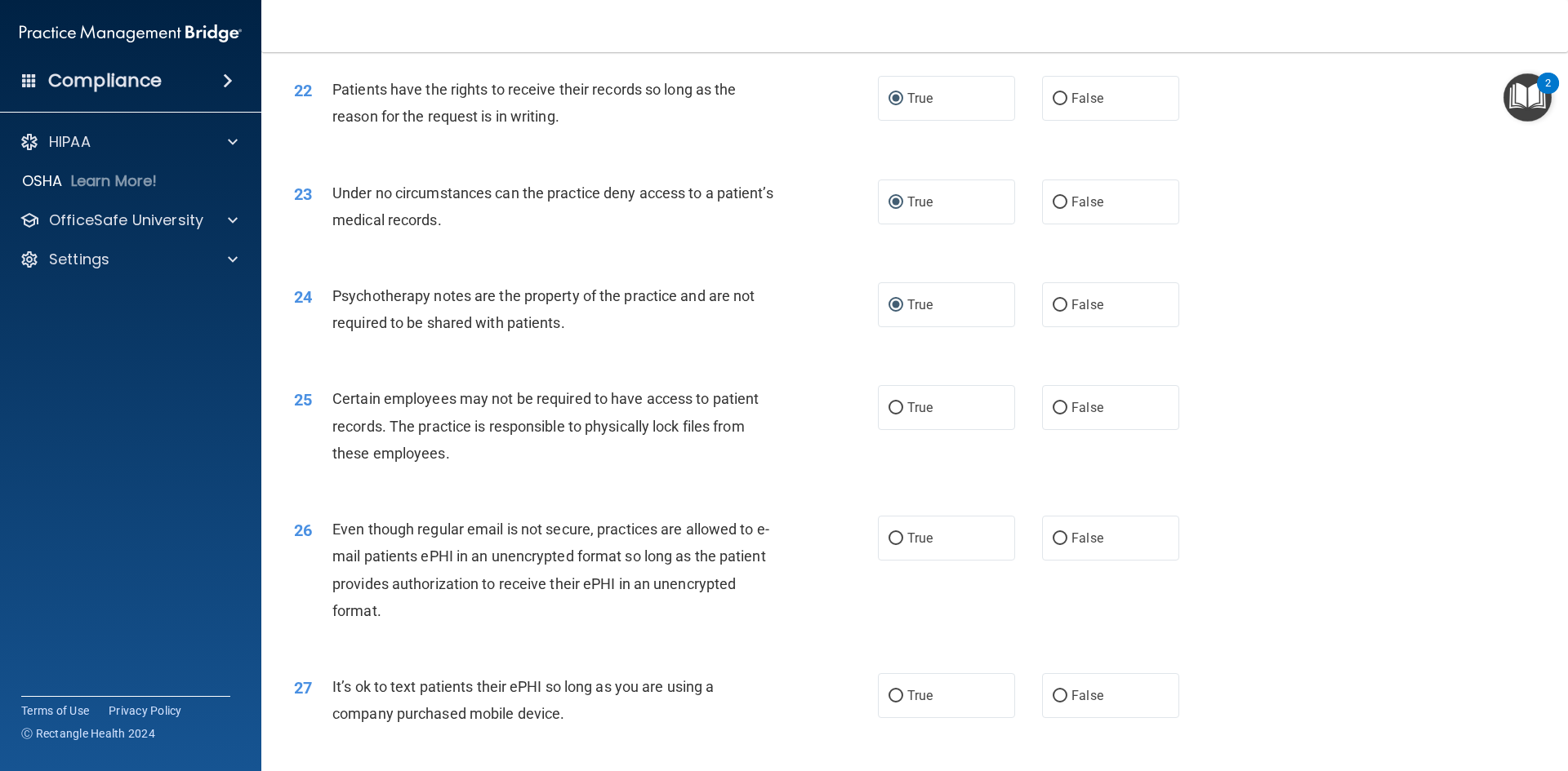
scroll to position [2856, 0]
